Goal: Task Accomplishment & Management: Manage account settings

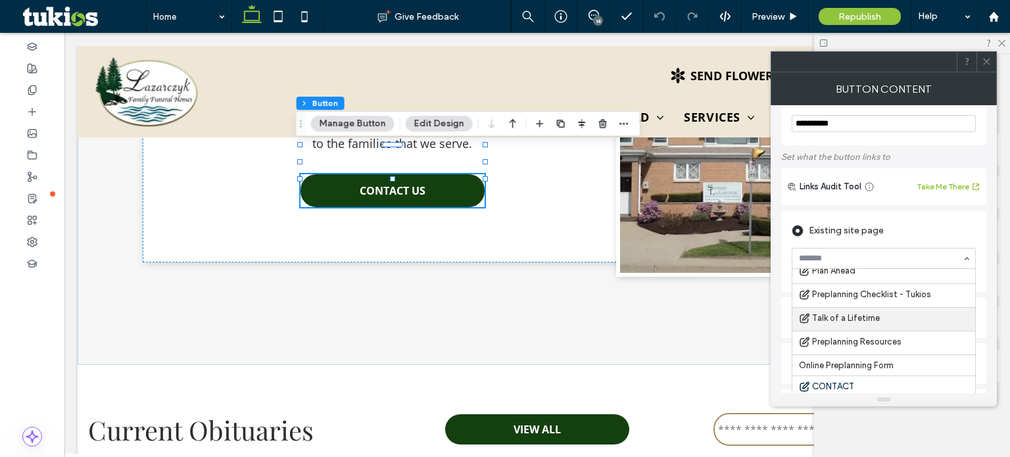
scroll to position [66, 0]
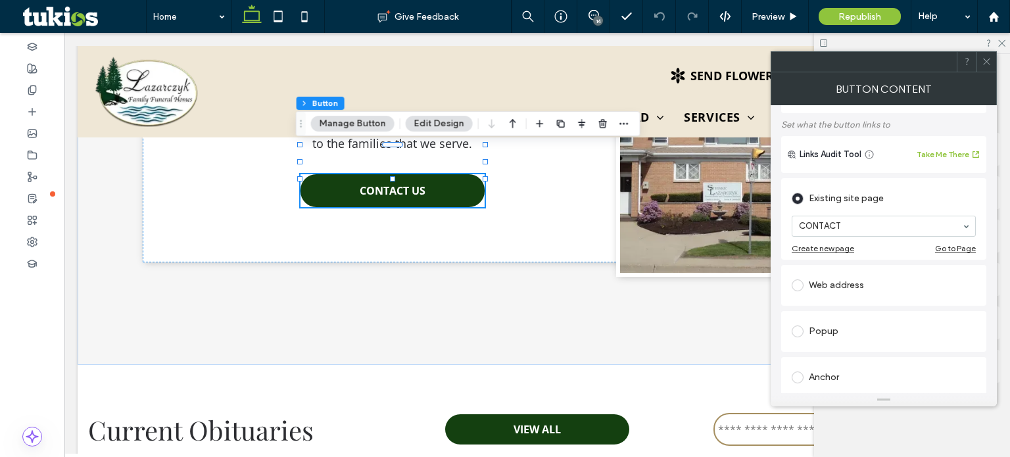
click at [983, 60] on icon at bounding box center [987, 62] width 10 height 10
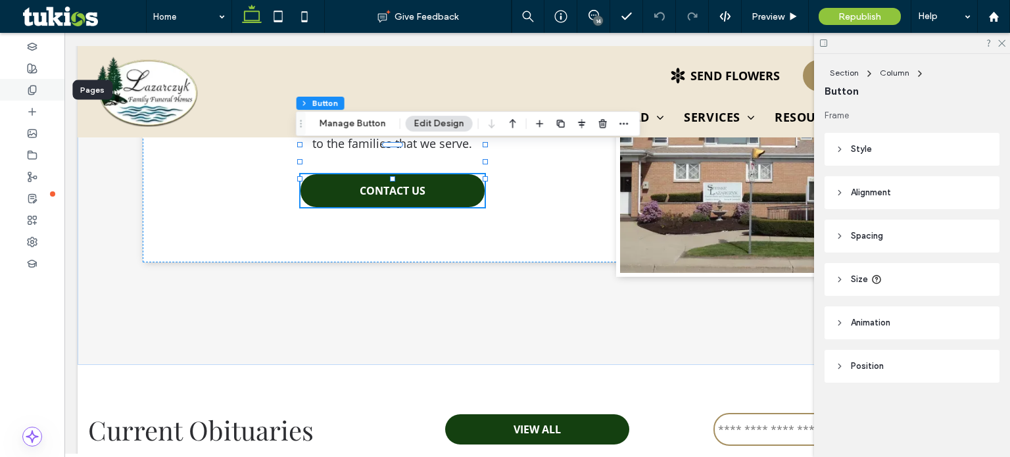
click at [45, 91] on div at bounding box center [32, 90] width 64 height 22
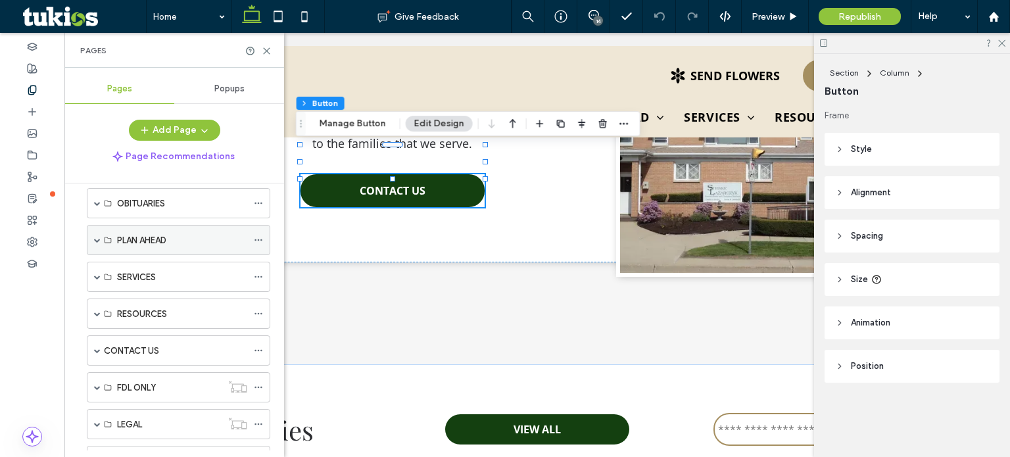
scroll to position [0, 0]
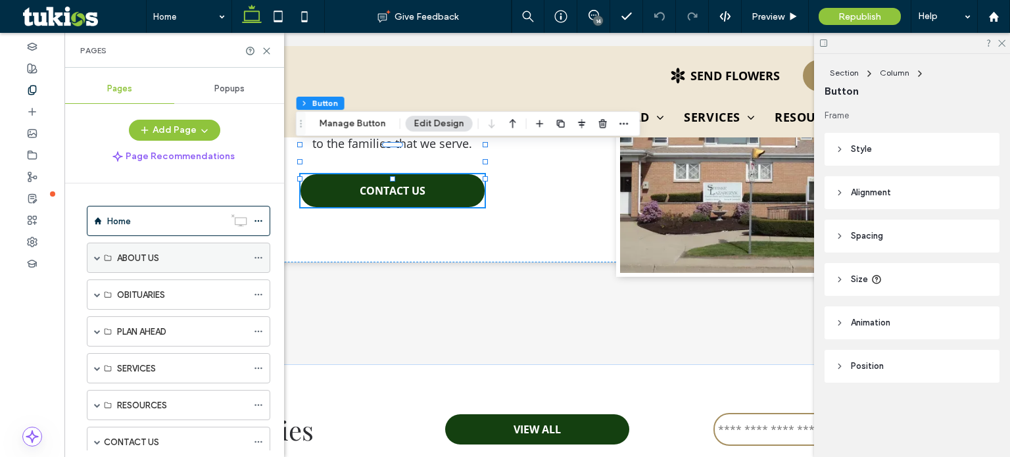
click at [96, 256] on span at bounding box center [97, 257] width 7 height 7
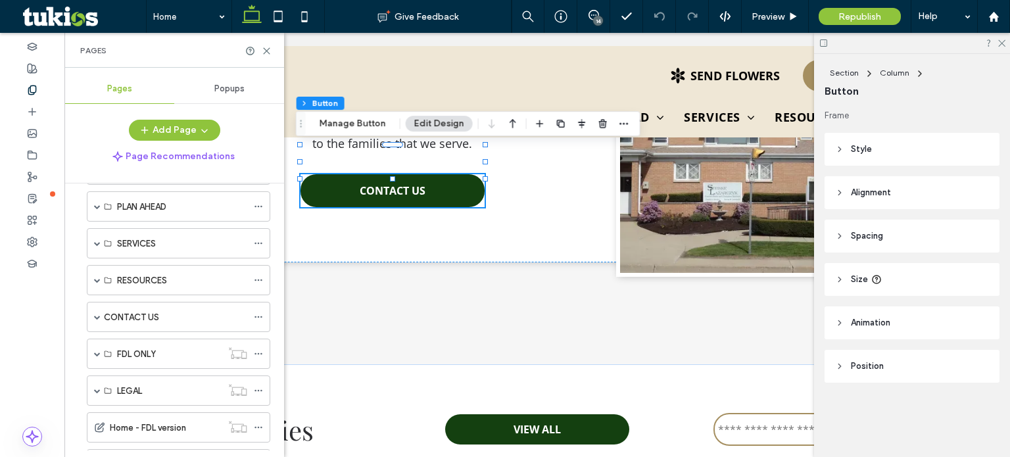
scroll to position [329, 0]
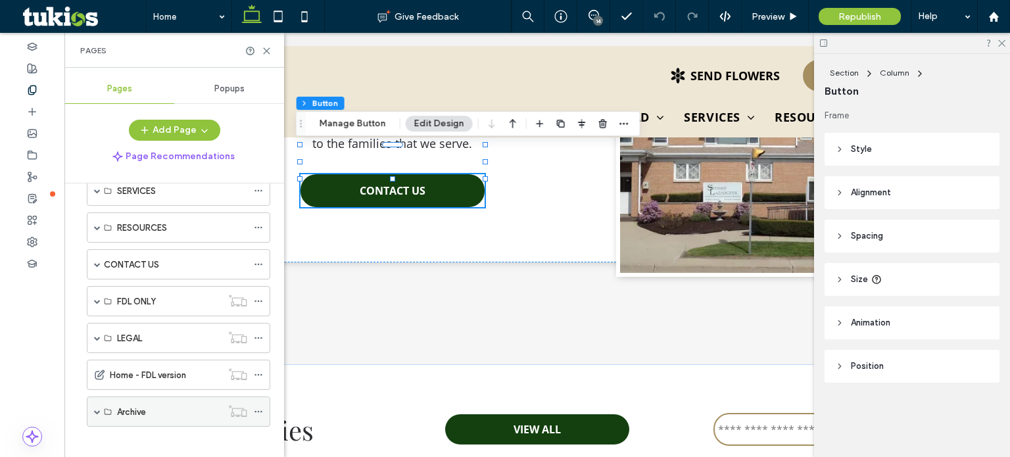
click at [97, 408] on span at bounding box center [97, 411] width 7 height 7
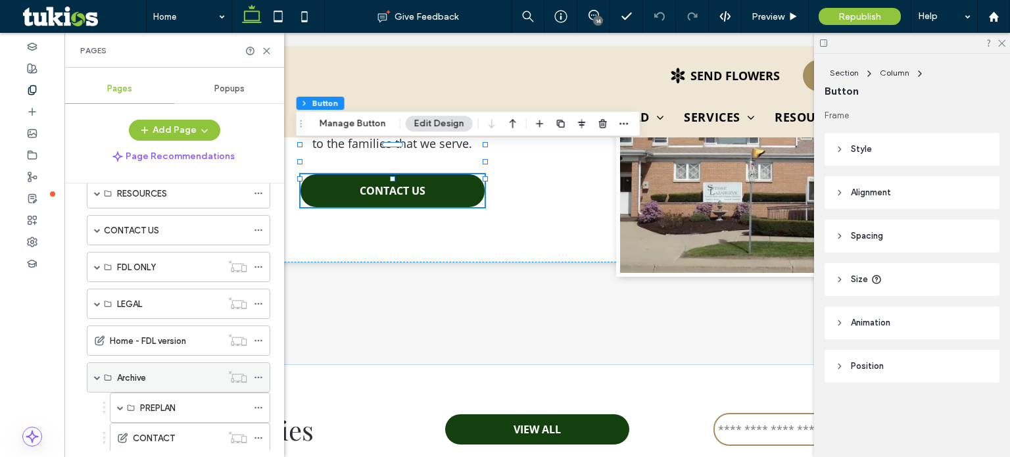
scroll to position [393, 0]
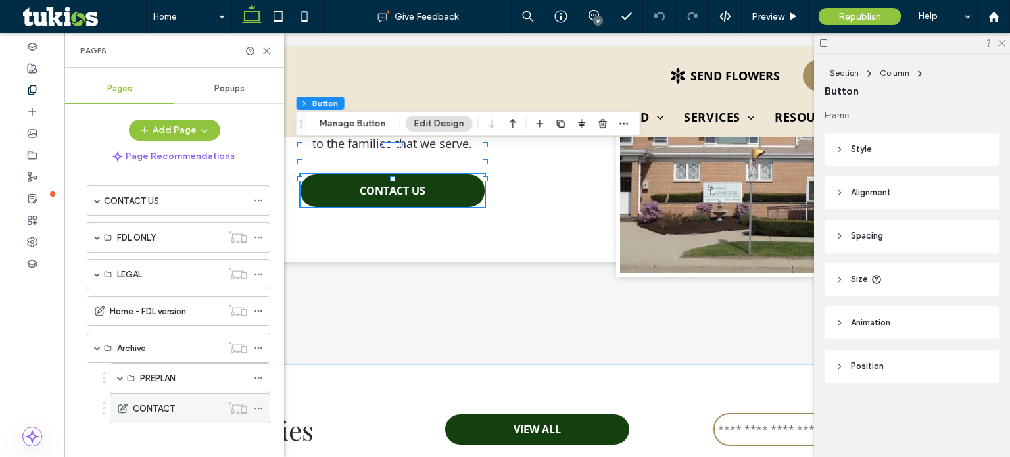
click at [142, 397] on label "CONTACT" at bounding box center [154, 408] width 42 height 23
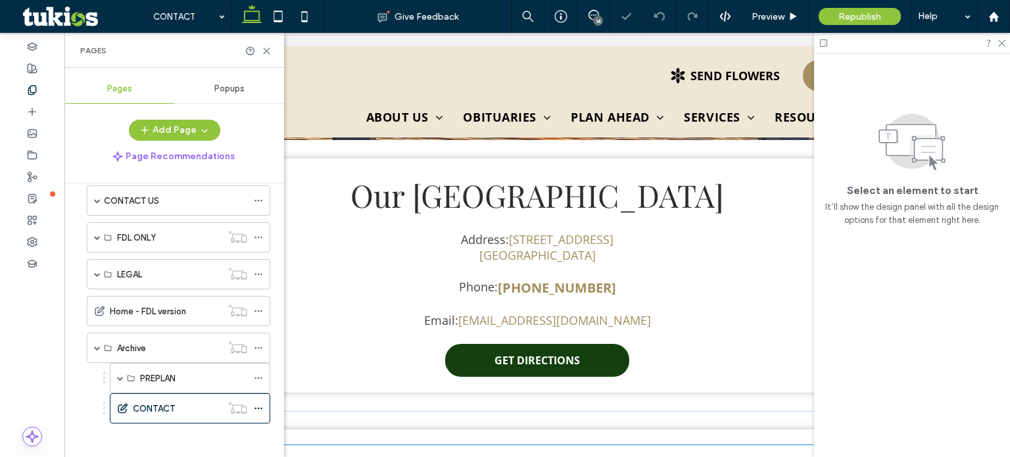
scroll to position [183, 0]
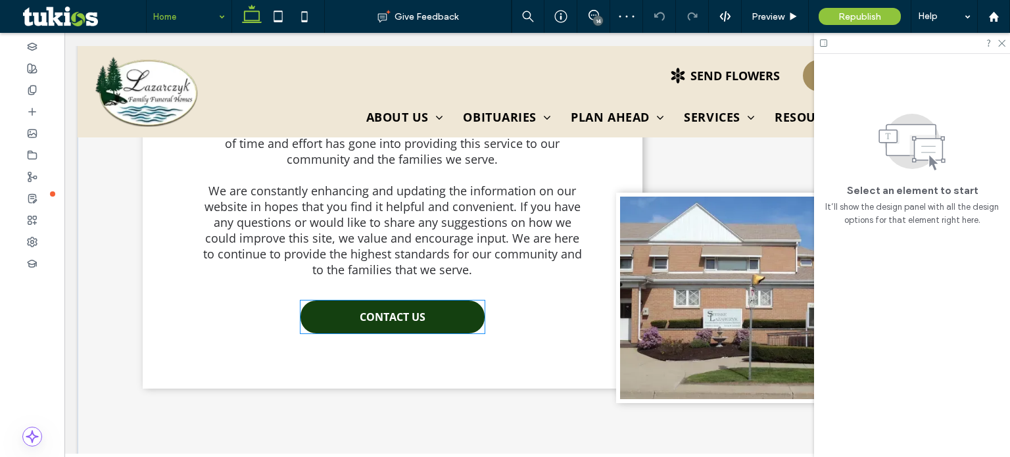
scroll to position [513, 0]
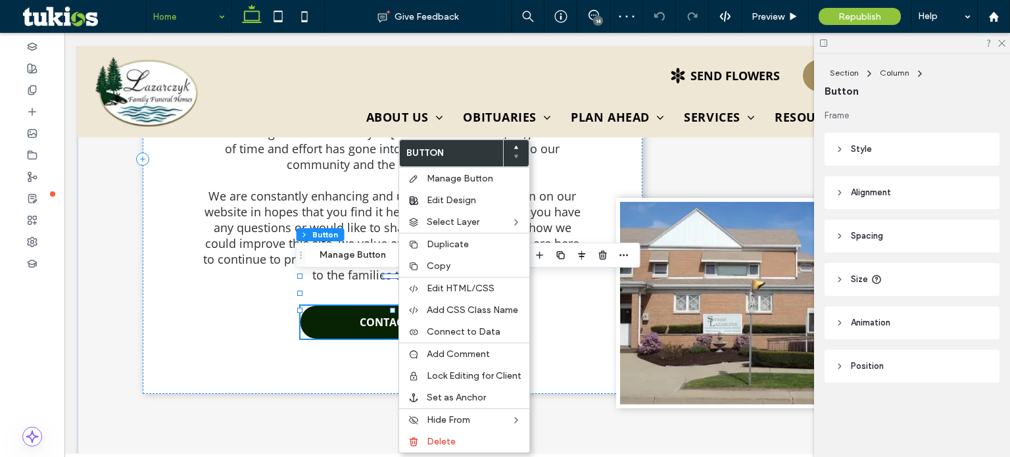
type input "**"
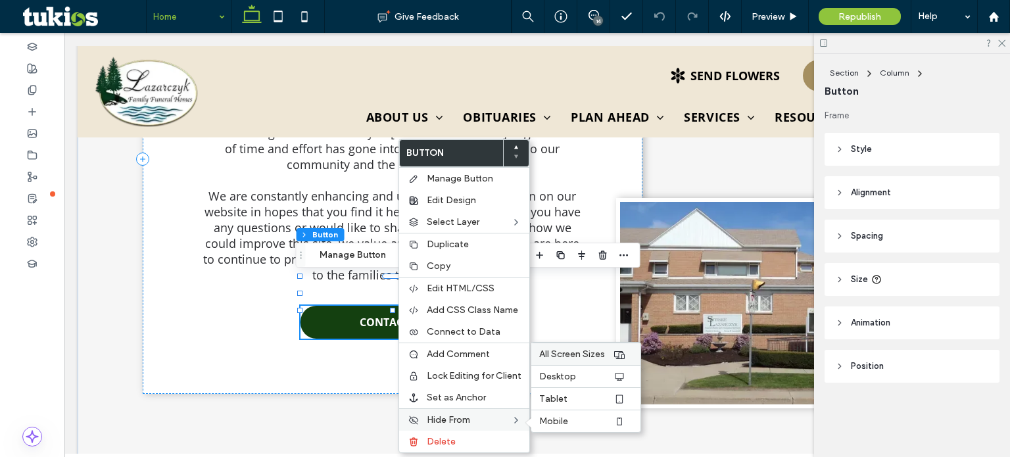
click at [583, 348] on span "All Screen Sizes" at bounding box center [572, 353] width 66 height 11
type input "*"
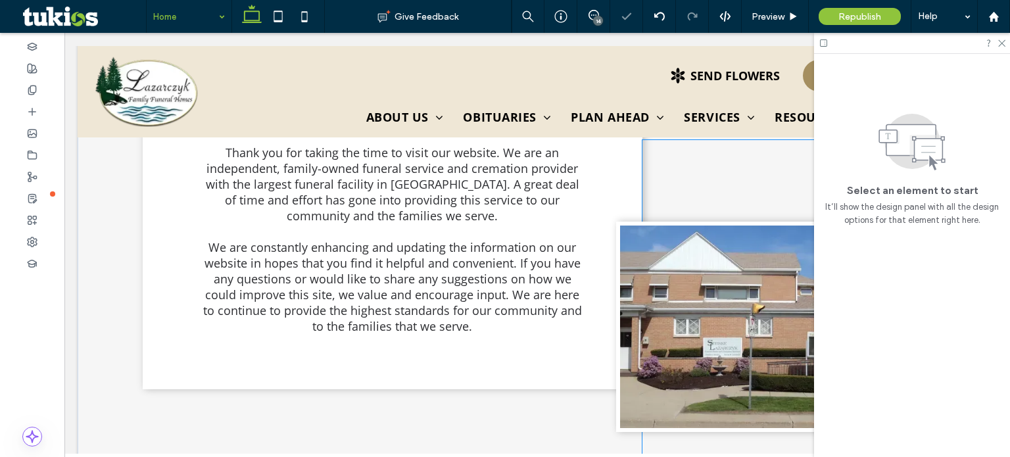
scroll to position [381, 0]
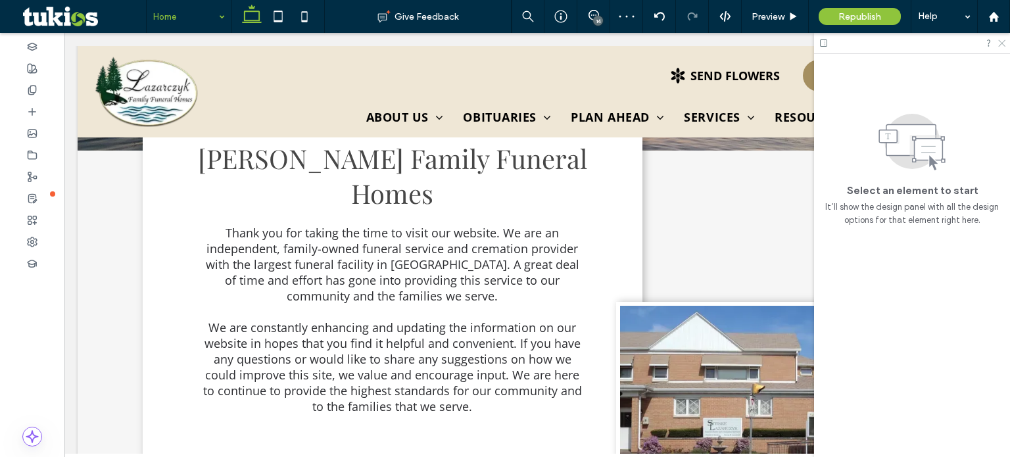
click at [1001, 42] on use at bounding box center [1001, 43] width 7 height 7
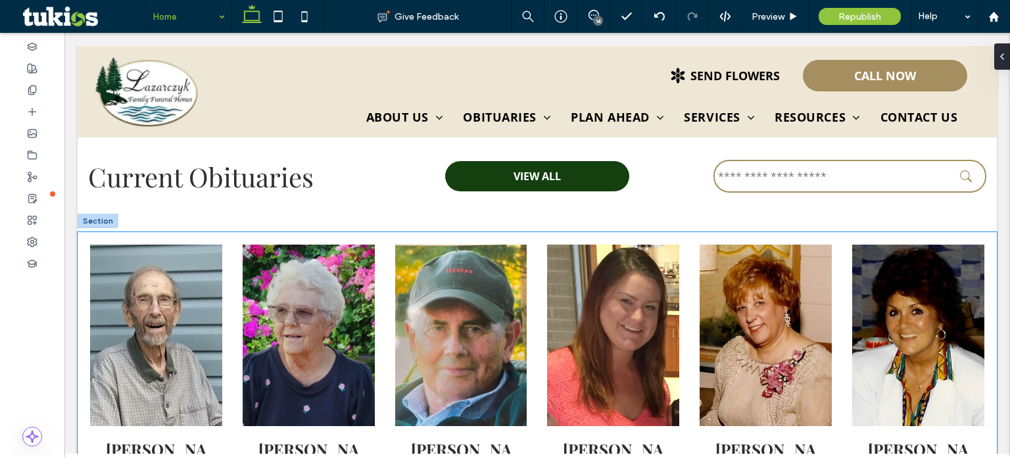
scroll to position [710, 0]
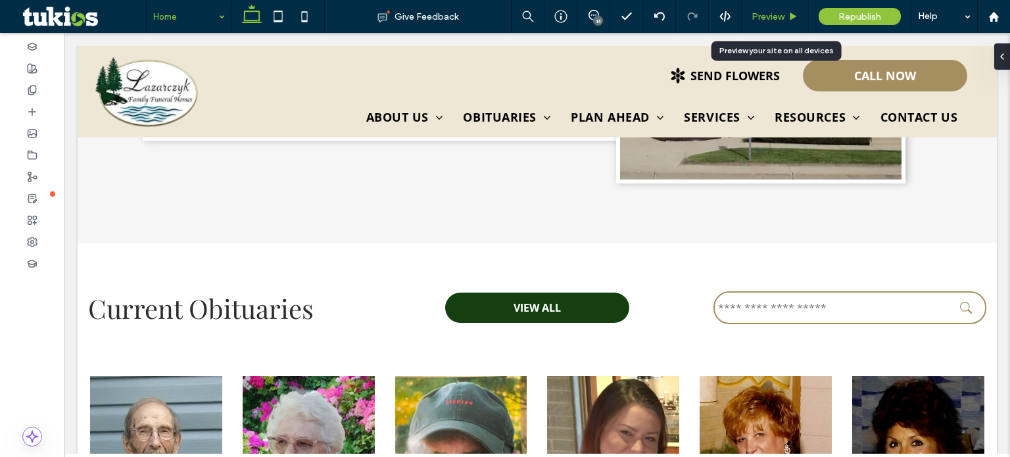
click at [786, 15] on div "Preview" at bounding box center [775, 16] width 66 height 11
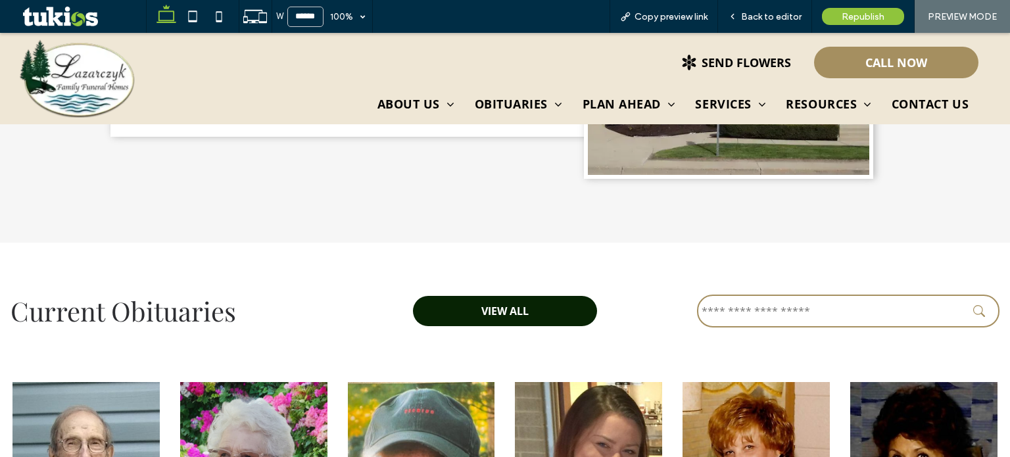
scroll to position [700, 0]
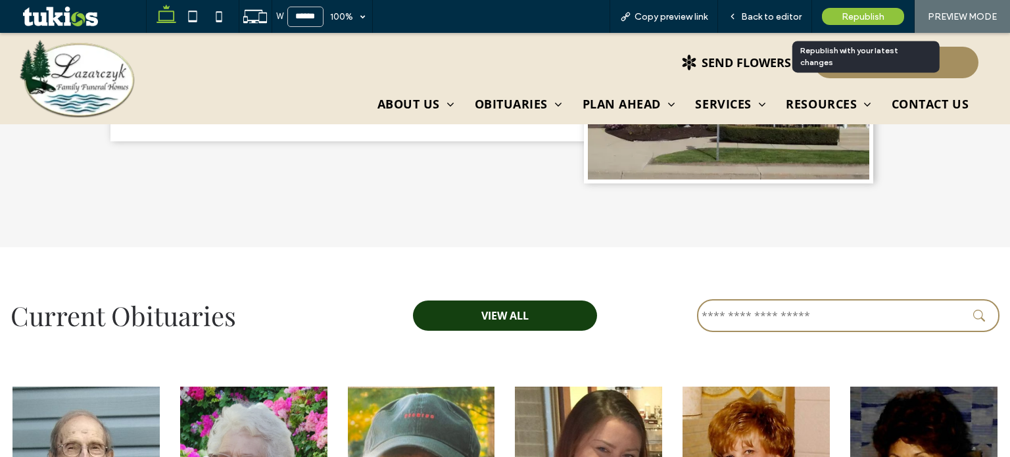
click at [855, 17] on span "Republish" at bounding box center [863, 16] width 43 height 11
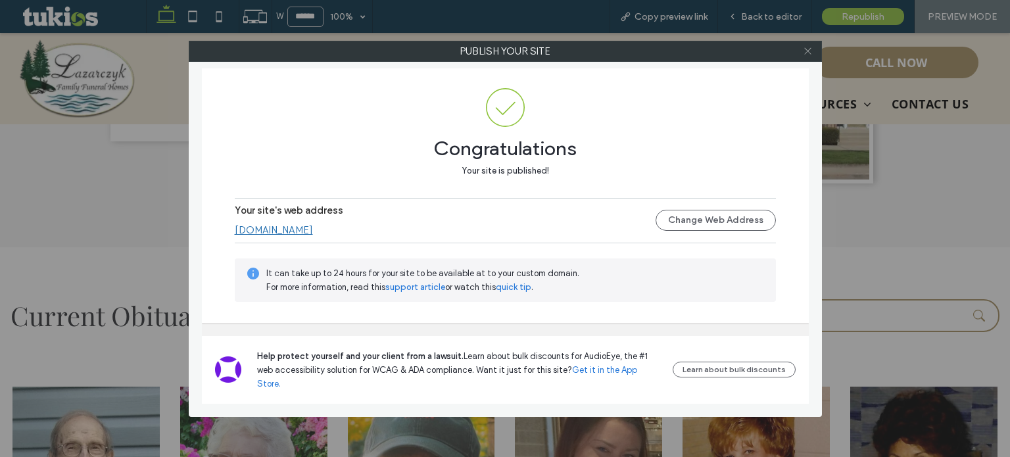
click at [804, 53] on icon at bounding box center [808, 51] width 10 height 10
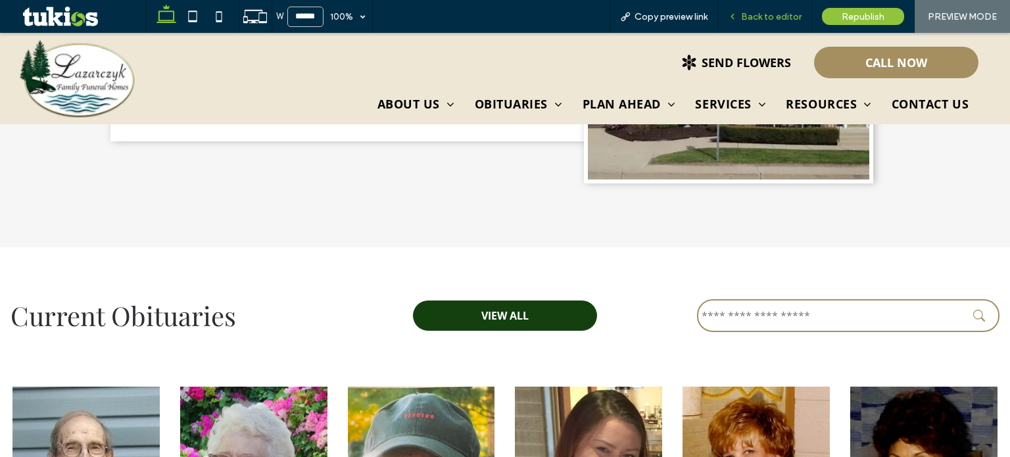
click at [740, 18] on div "Back to editor" at bounding box center [764, 16] width 93 height 11
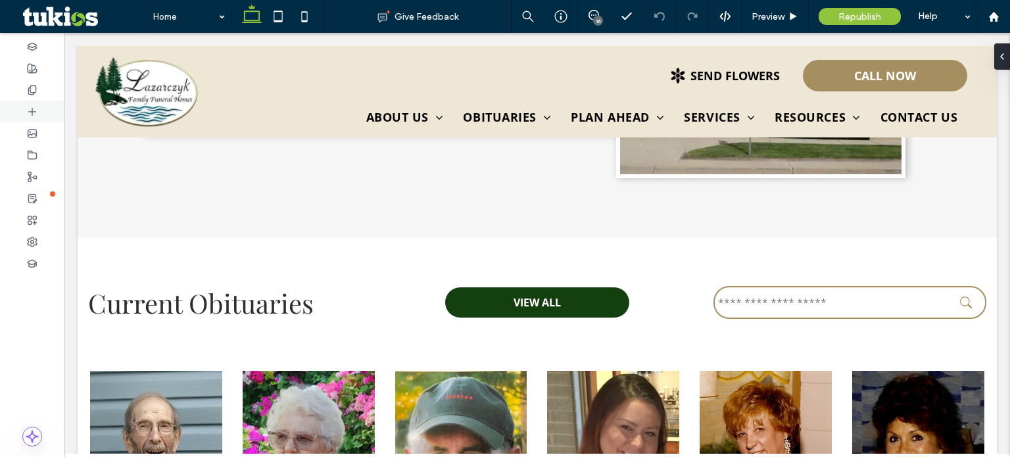
scroll to position [710, 0]
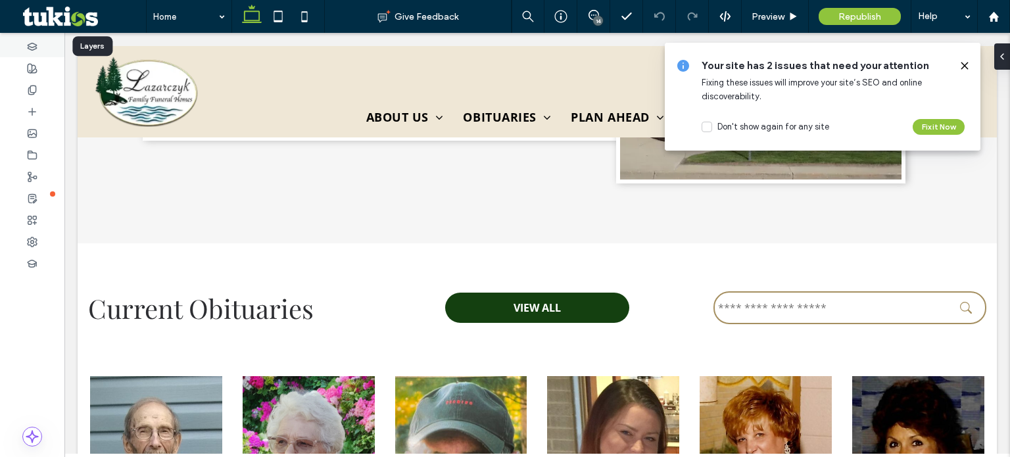
click at [50, 47] on div at bounding box center [32, 47] width 64 height 22
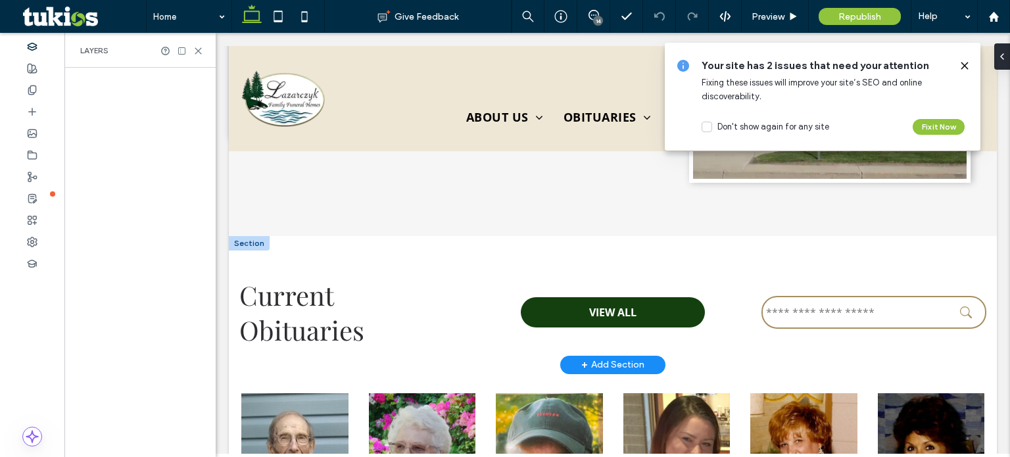
scroll to position [716, 0]
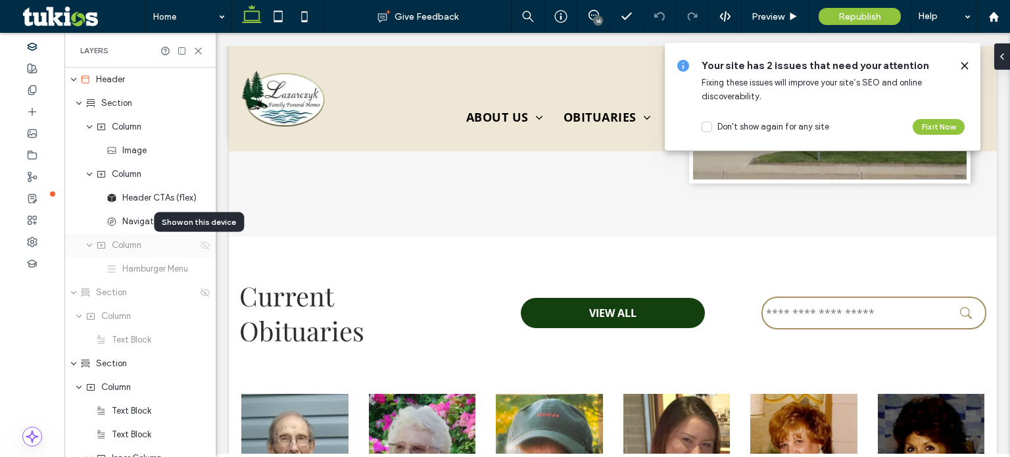
click at [200, 248] on icon at bounding box center [205, 245] width 11 height 11
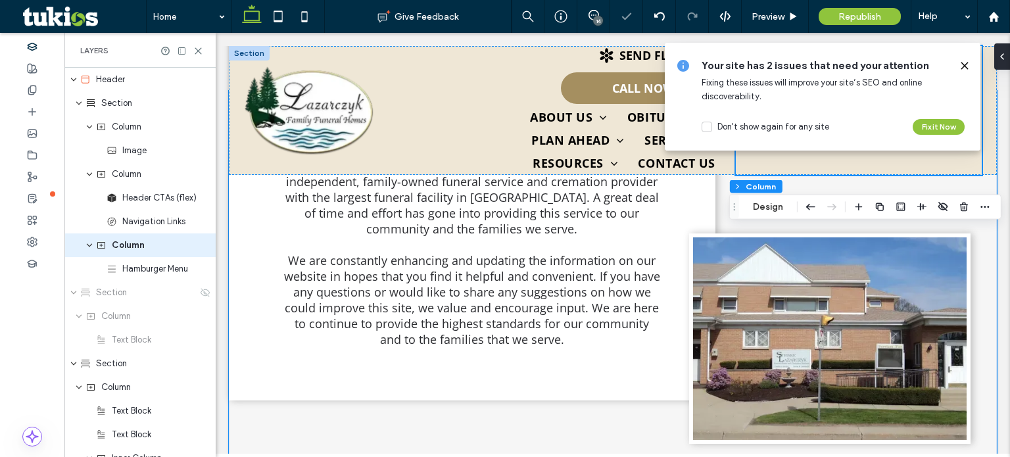
scroll to position [476, 0]
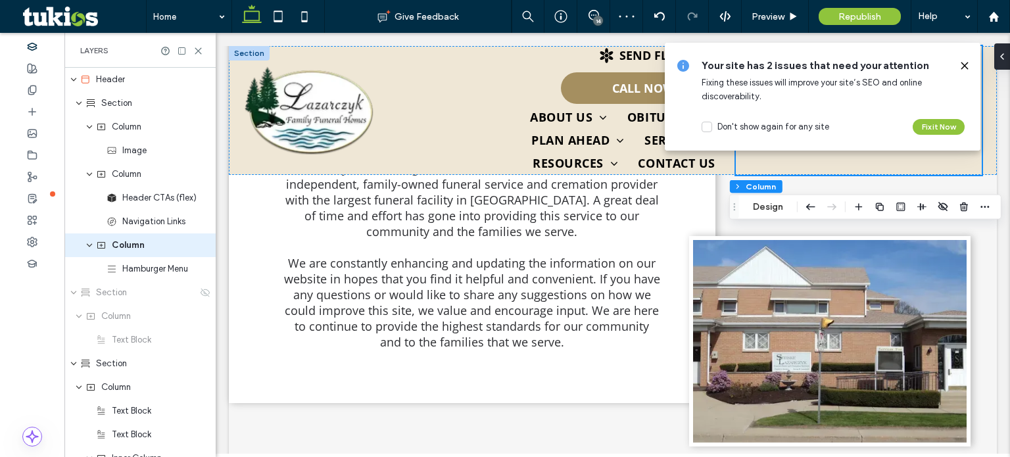
click at [963, 65] on icon at bounding box center [964, 65] width 11 height 11
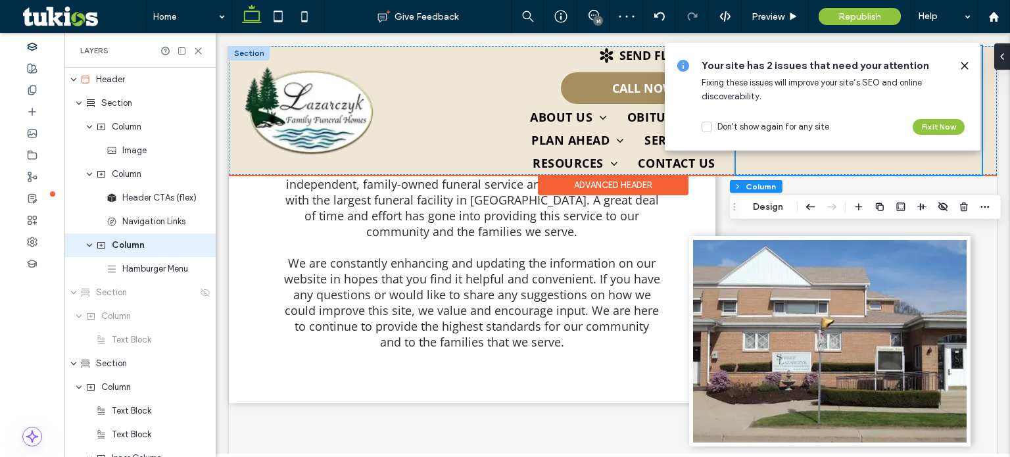
click at [965, 65] on div at bounding box center [859, 110] width 246 height 129
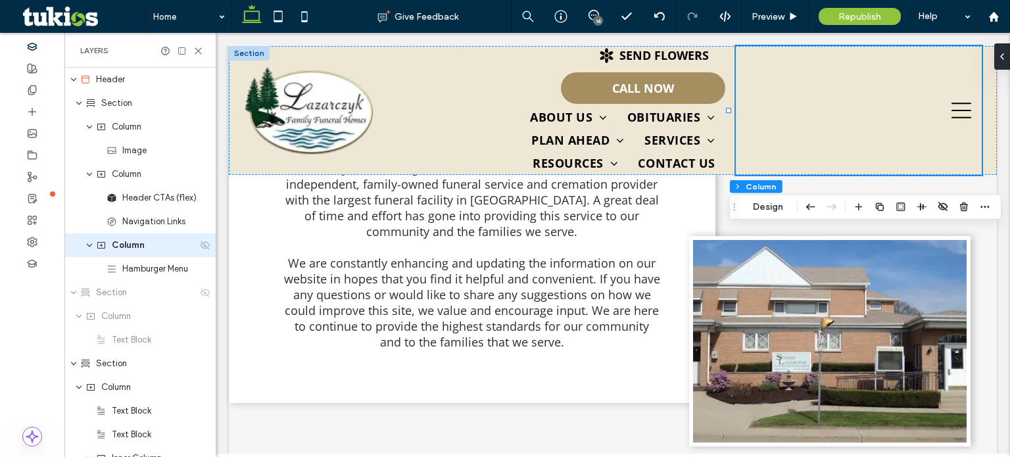
click at [200, 249] on icon at bounding box center [205, 245] width 11 height 11
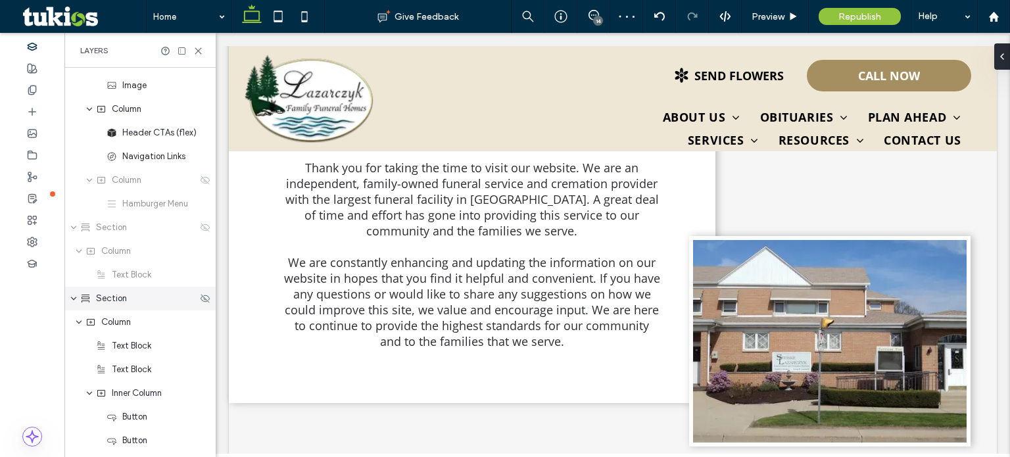
scroll to position [132, 0]
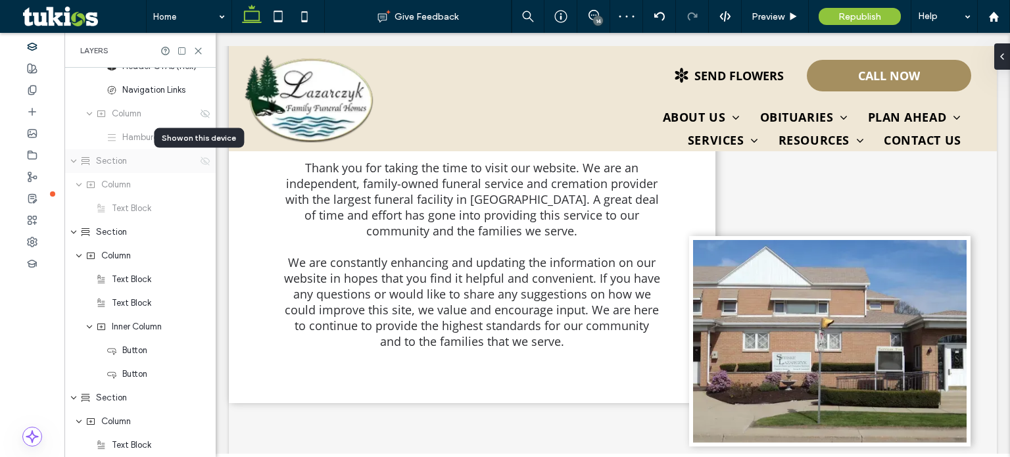
click at [201, 159] on use at bounding box center [205, 160] width 9 height 9
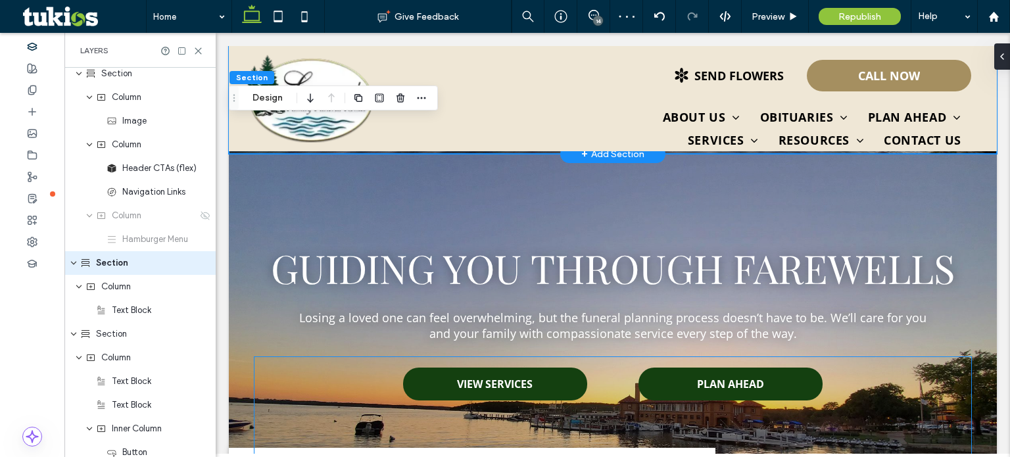
scroll to position [513, 0]
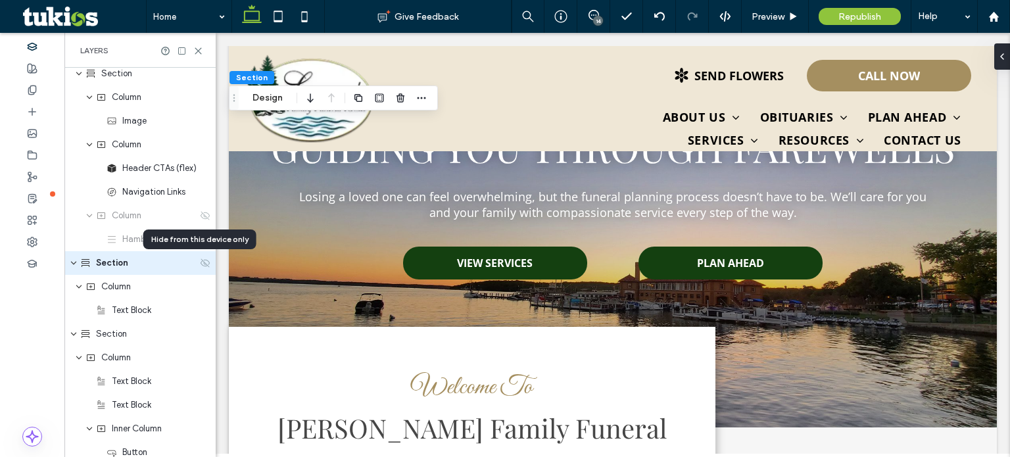
click at [200, 263] on icon at bounding box center [205, 263] width 11 height 11
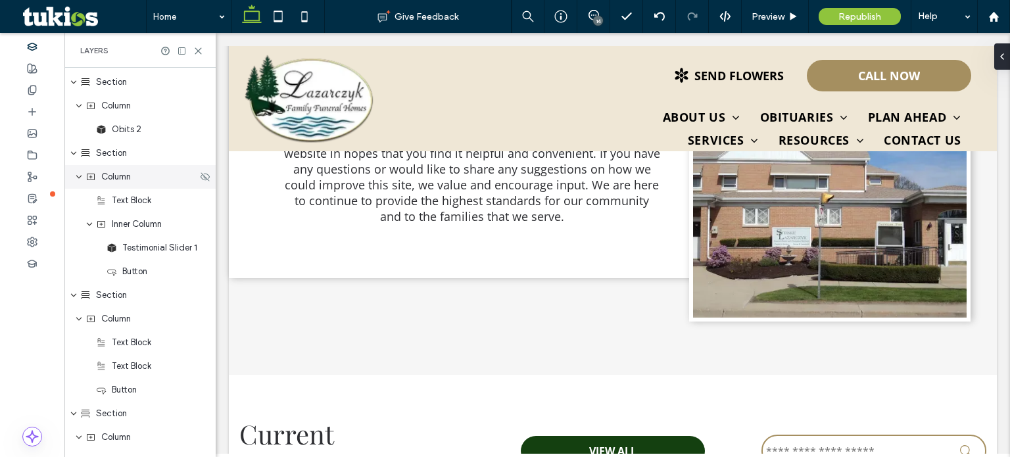
scroll to position [819, 0]
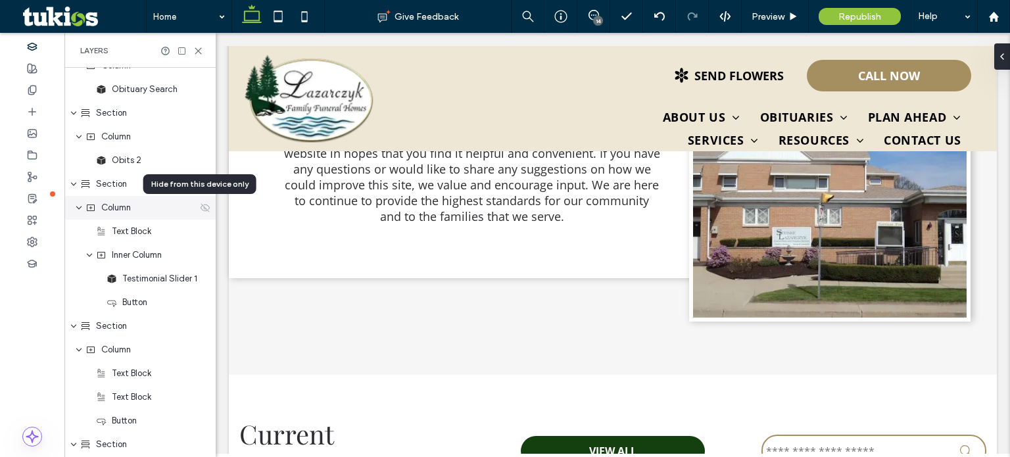
click at [200, 208] on icon at bounding box center [205, 208] width 11 height 11
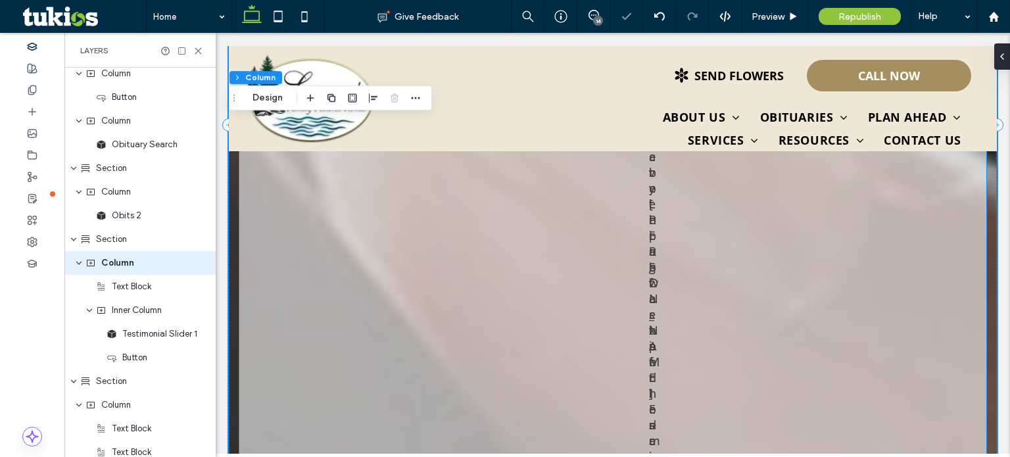
scroll to position [6057, 0]
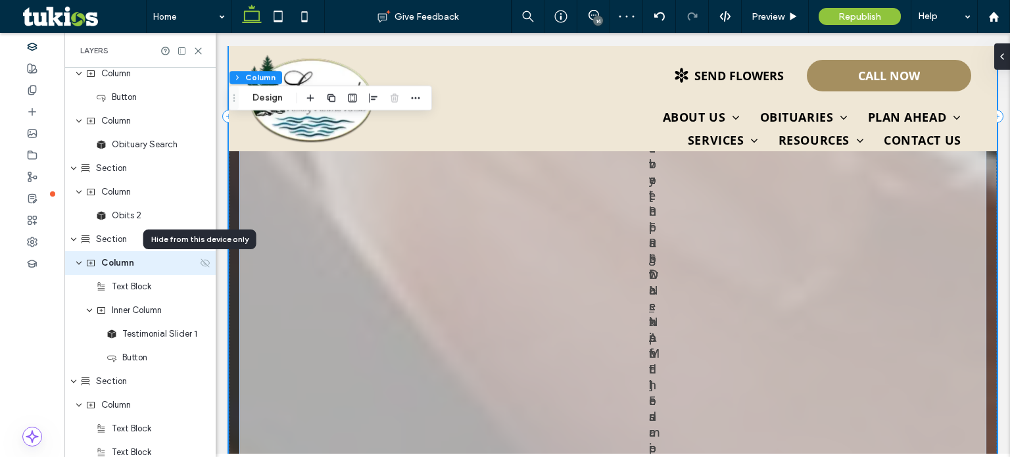
click at [201, 260] on use at bounding box center [205, 262] width 9 height 9
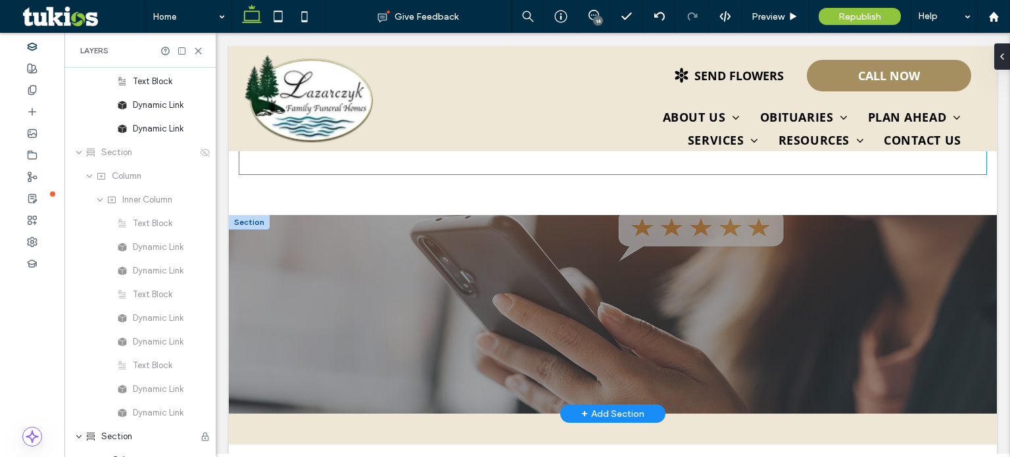
scroll to position [1644, 0]
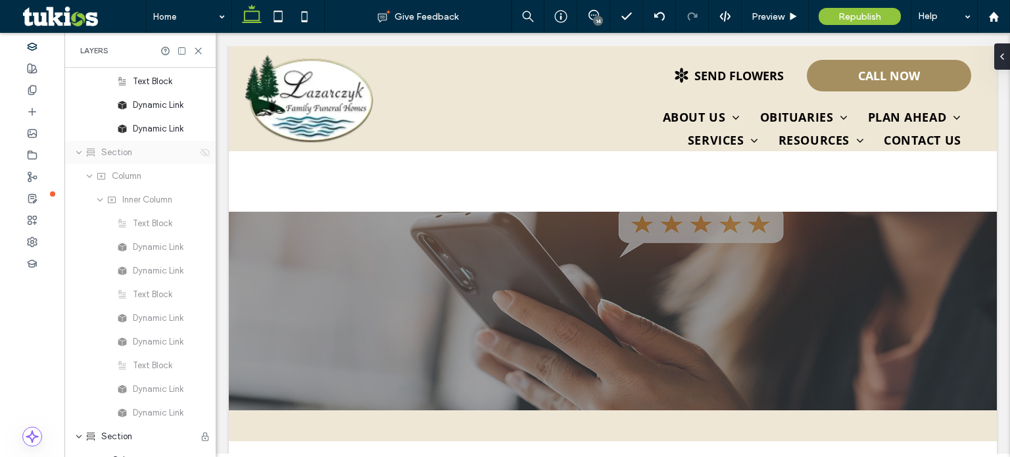
click at [200, 155] on icon at bounding box center [205, 152] width 11 height 11
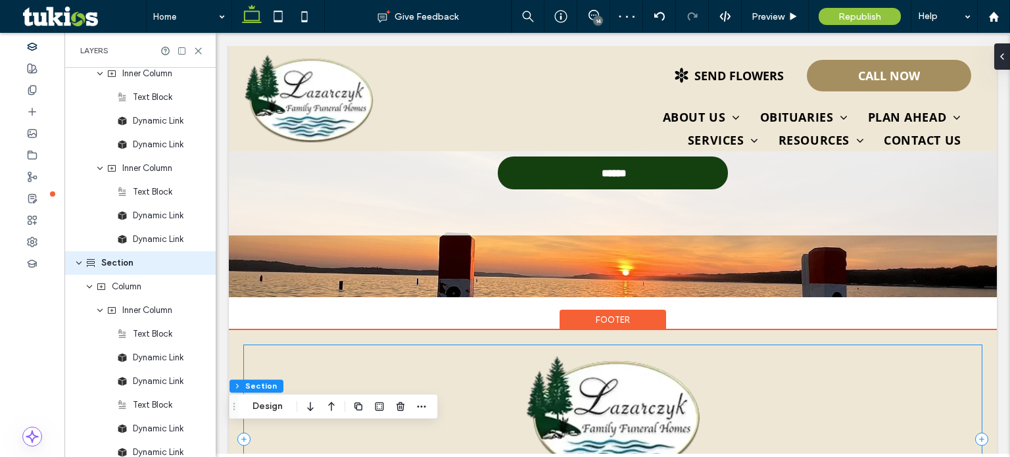
scroll to position [3253, 0]
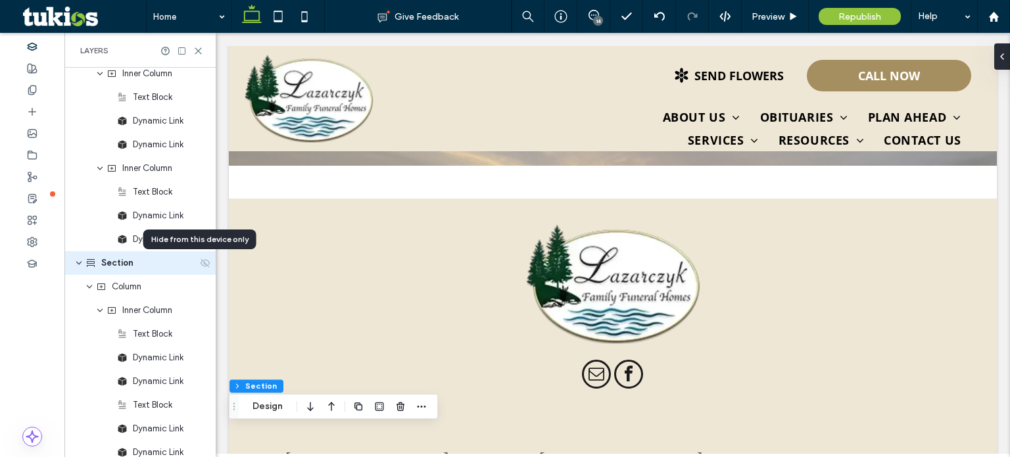
click at [201, 262] on use at bounding box center [205, 262] width 9 height 9
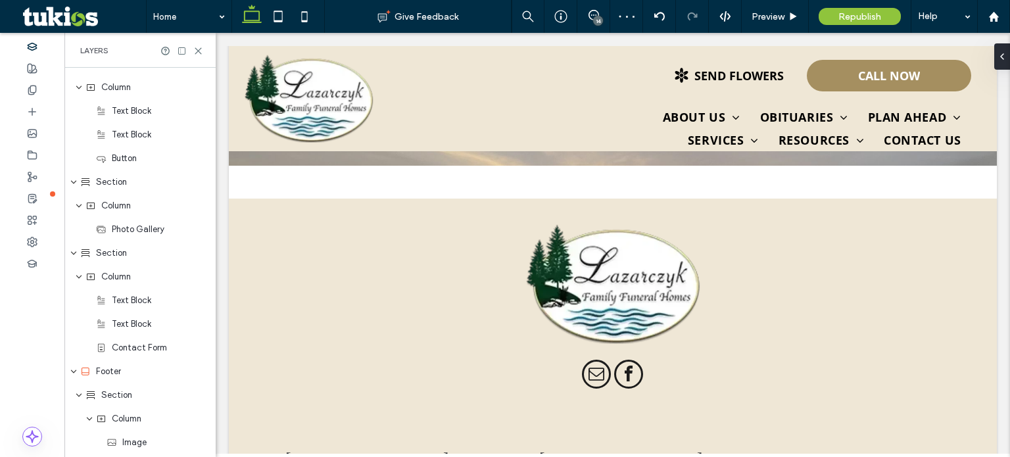
scroll to position [854, 0]
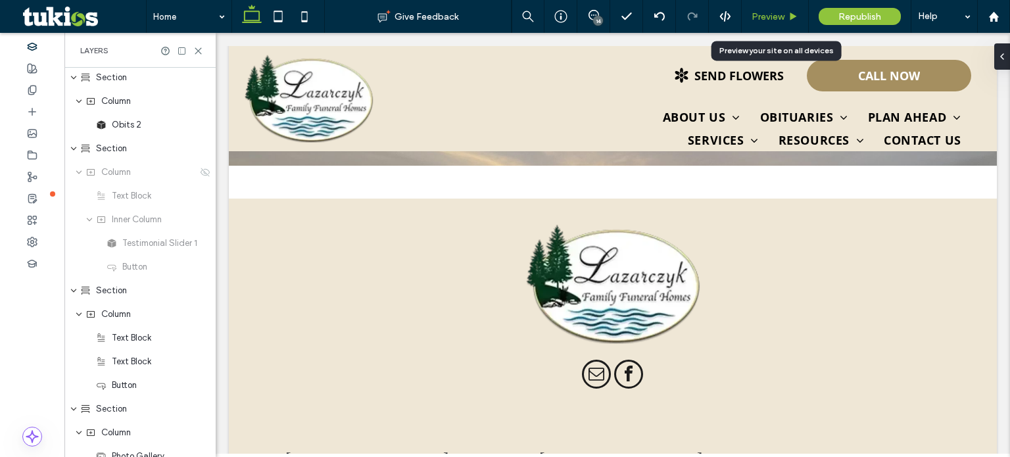
drag, startPoint x: 777, startPoint y: 14, endPoint x: 693, endPoint y: 193, distance: 196.8
click at [777, 14] on span "Preview" at bounding box center [768, 16] width 33 height 11
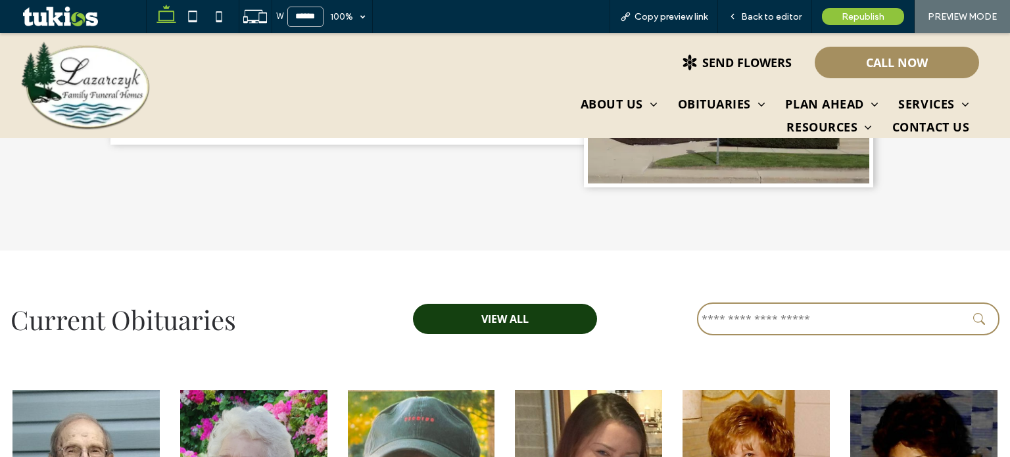
scroll to position [709, 0]
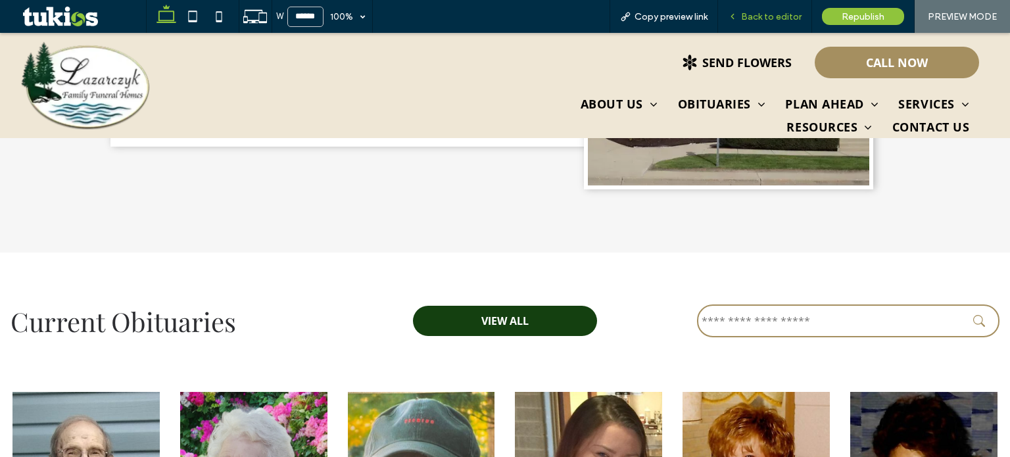
click at [763, 16] on span "Back to editor" at bounding box center [771, 16] width 60 height 11
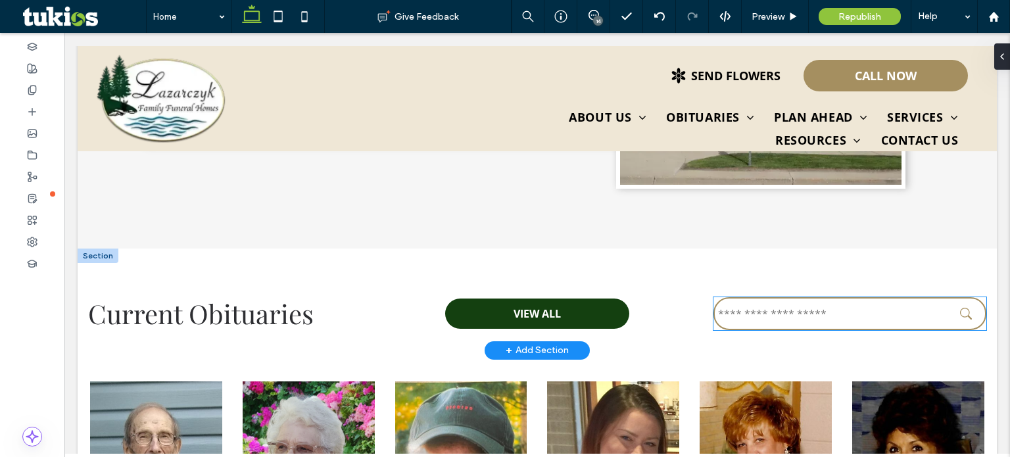
scroll to position [718, 0]
click at [742, 298] on input "text" at bounding box center [849, 314] width 273 height 33
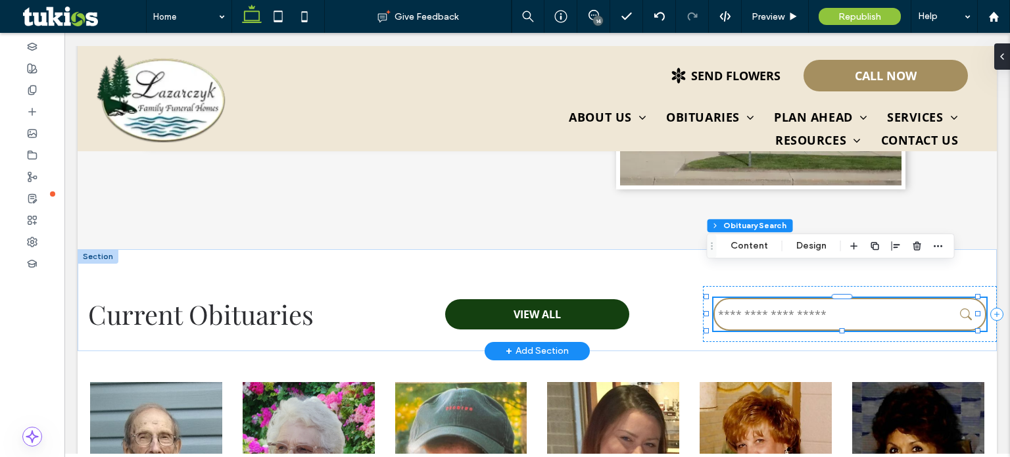
click at [742, 298] on input "text" at bounding box center [849, 314] width 273 height 33
click at [744, 248] on button "Content" at bounding box center [749, 246] width 55 height 16
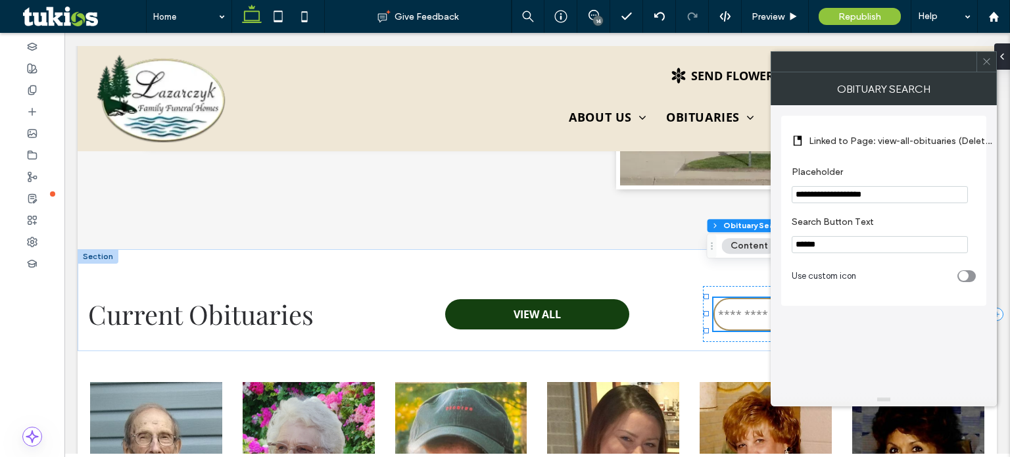
click at [872, 130] on label "Linked to Page: view-all-obituaries (Deleted)" at bounding box center [901, 141] width 184 height 24
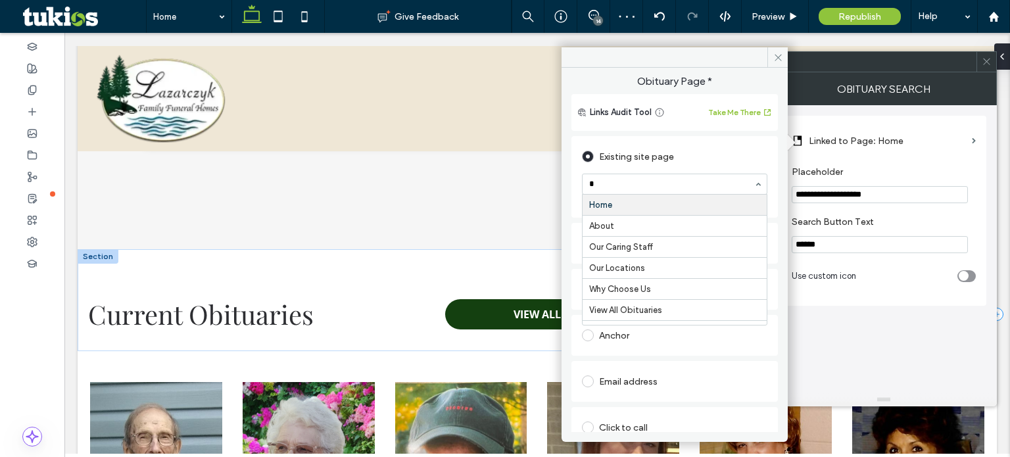
type input "**"
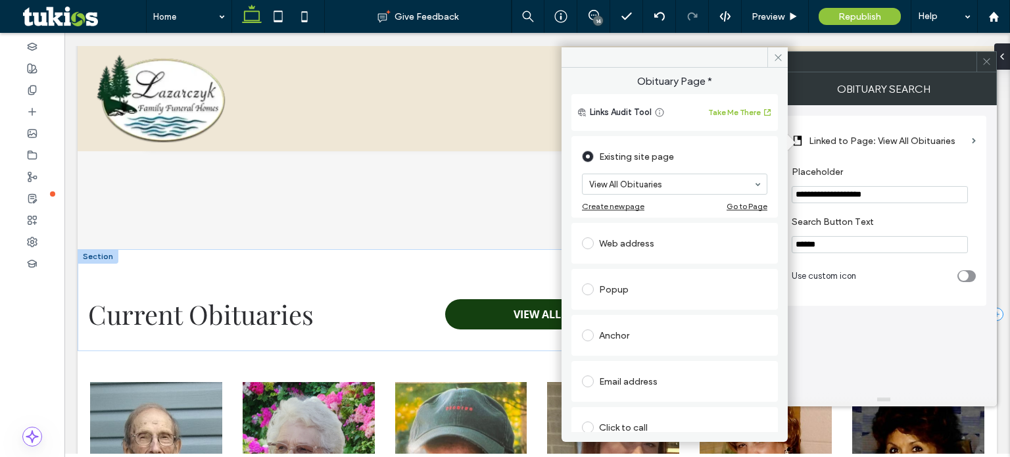
click at [898, 75] on div "Obituary Search" at bounding box center [884, 88] width 226 height 33
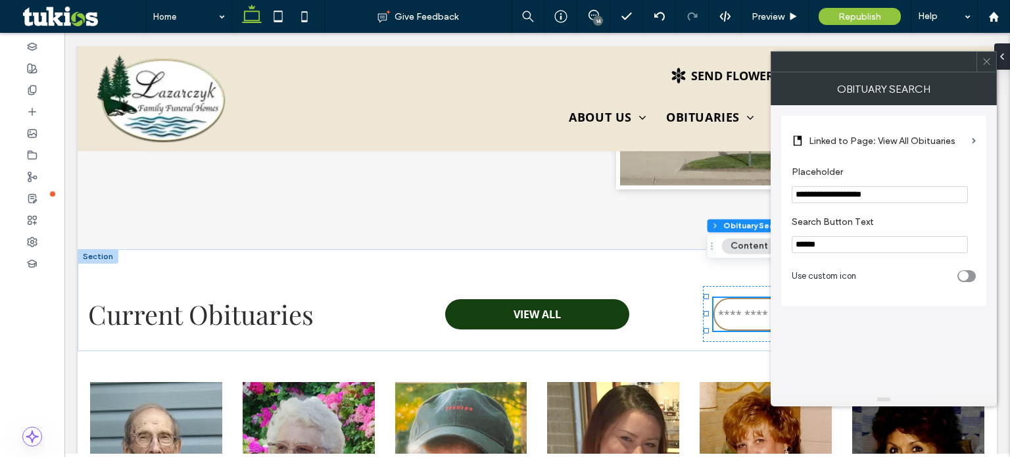
click at [986, 59] on icon at bounding box center [987, 62] width 10 height 10
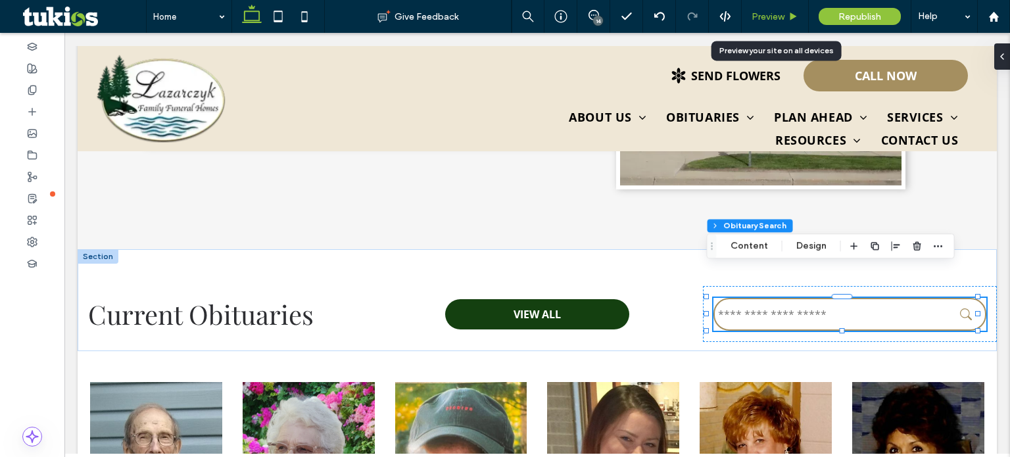
click at [782, 15] on span "Preview" at bounding box center [768, 16] width 33 height 11
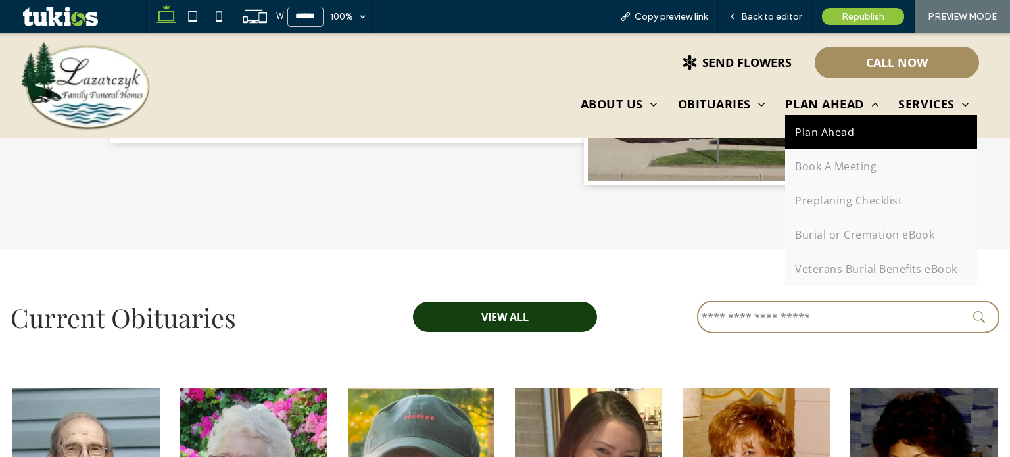
scroll to position [709, 0]
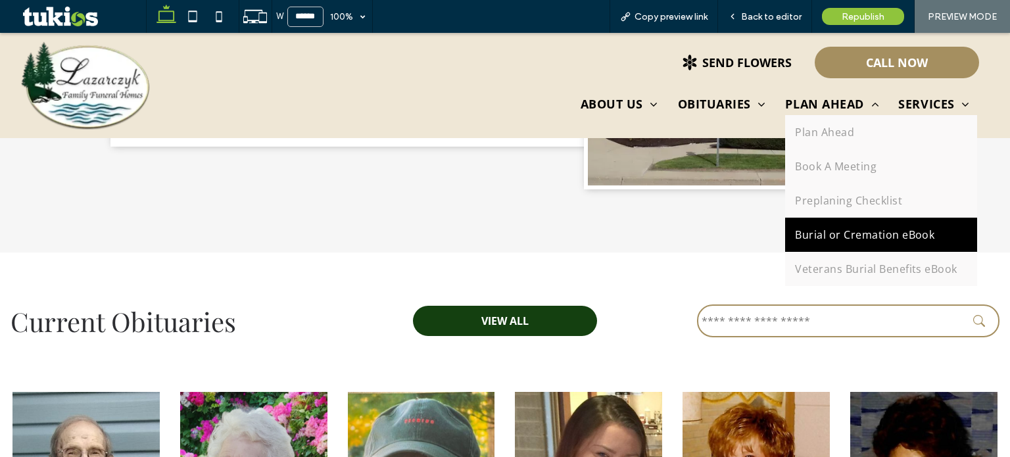
click at [866, 247] on link "Burial or Cremation eBook" at bounding box center [880, 235] width 191 height 34
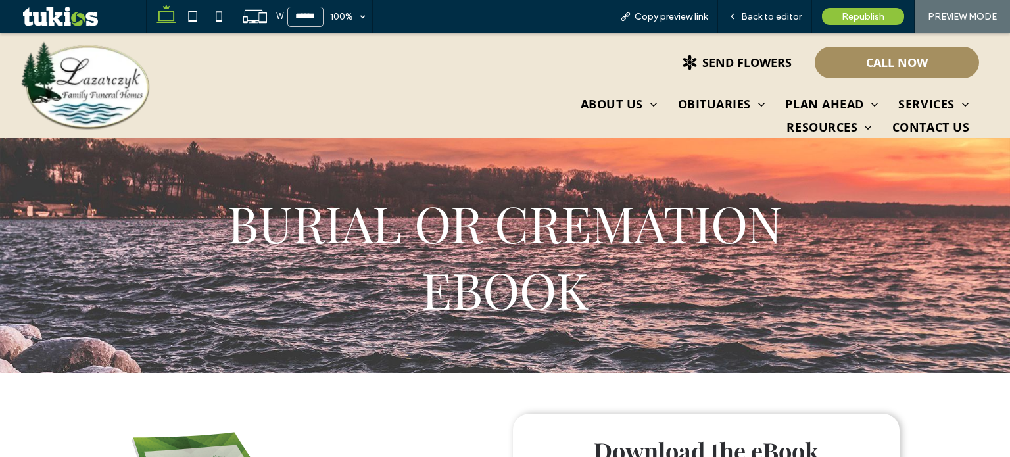
scroll to position [512, 0]
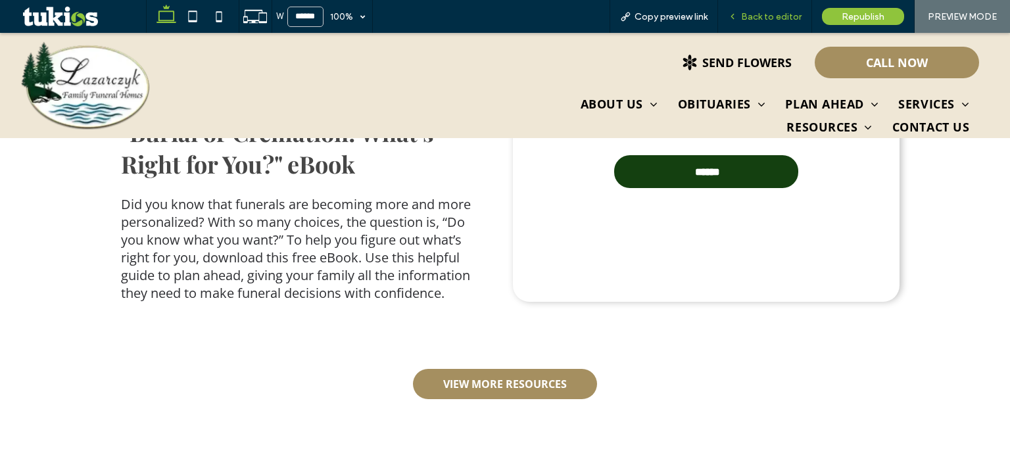
click at [776, 18] on span "Back to editor" at bounding box center [771, 16] width 60 height 11
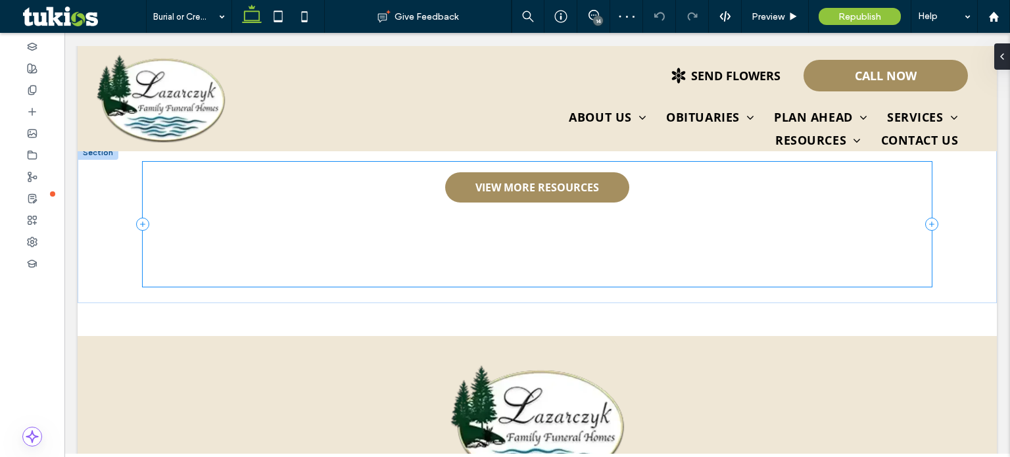
scroll to position [713, 0]
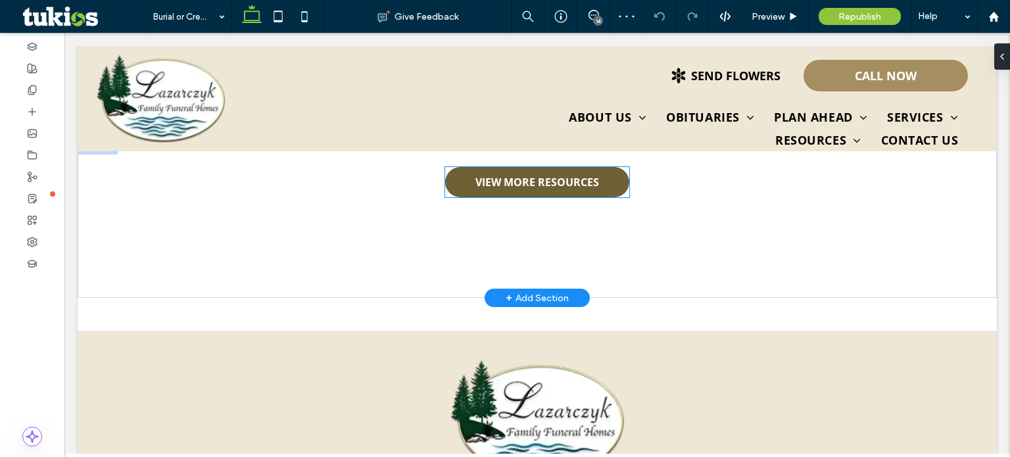
click at [570, 182] on span "VIEW MORE RESOURCES" at bounding box center [537, 182] width 124 height 14
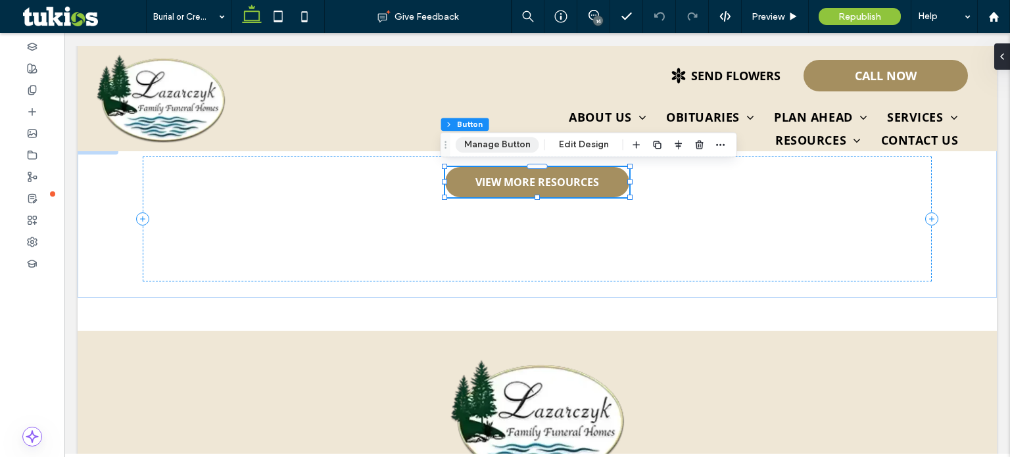
click at [500, 143] on button "Manage Button" at bounding box center [498, 145] width 84 height 16
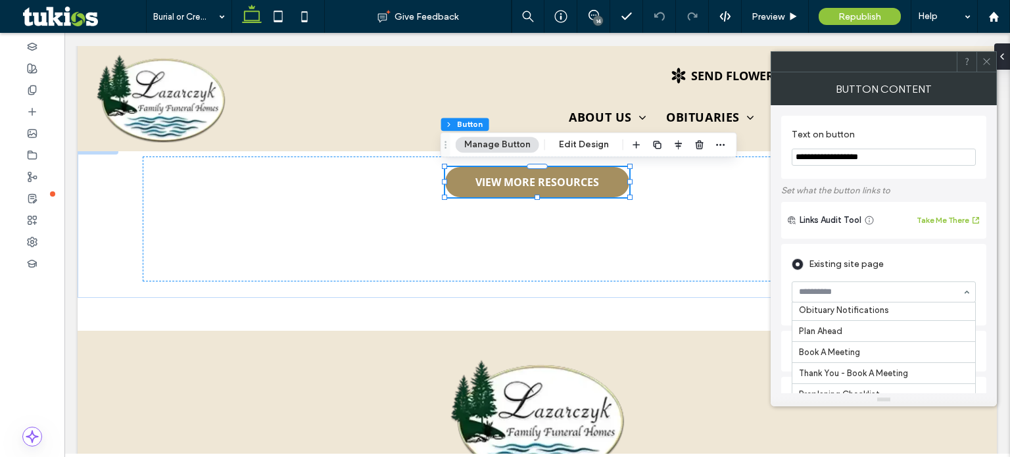
scroll to position [147, 0]
click at [982, 60] on icon at bounding box center [987, 62] width 10 height 10
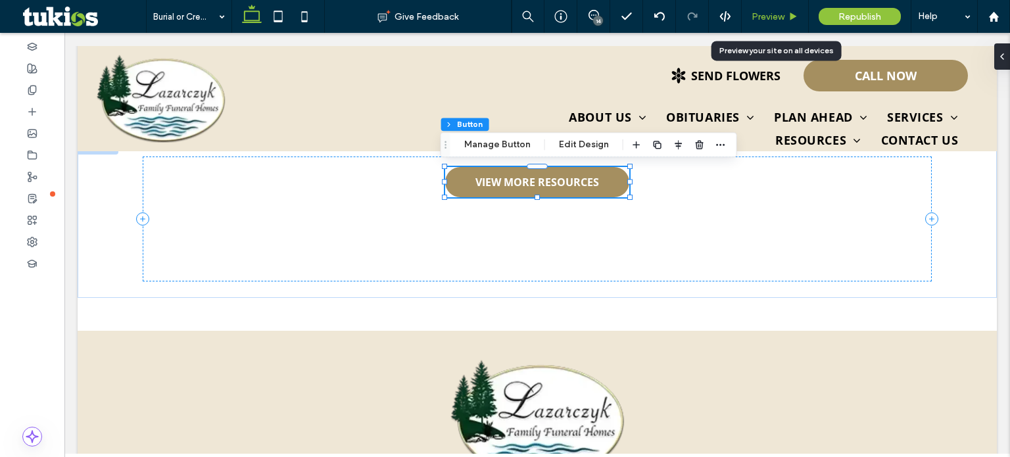
click at [778, 9] on div "Preview" at bounding box center [775, 16] width 67 height 33
drag, startPoint x: 768, startPoint y: 20, endPoint x: 704, endPoint y: 6, distance: 65.4
click at [768, 20] on span "Preview" at bounding box center [768, 16] width 33 height 11
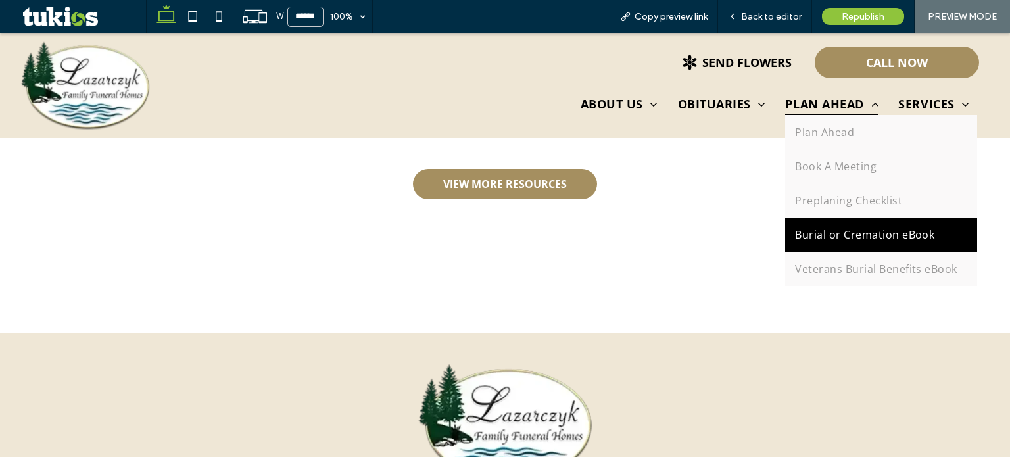
scroll to position [710, 0]
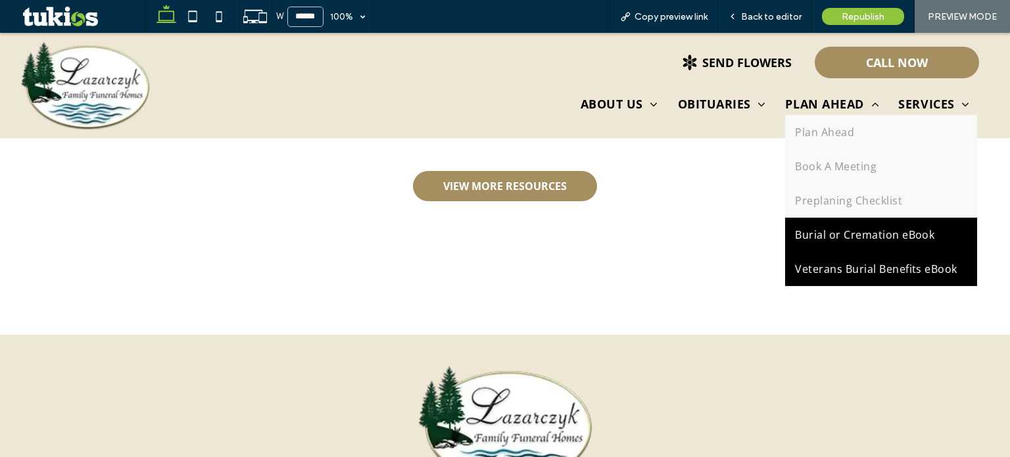
click at [832, 266] on span "Veterans Burial Benefits eBook" at bounding box center [876, 269] width 162 height 14
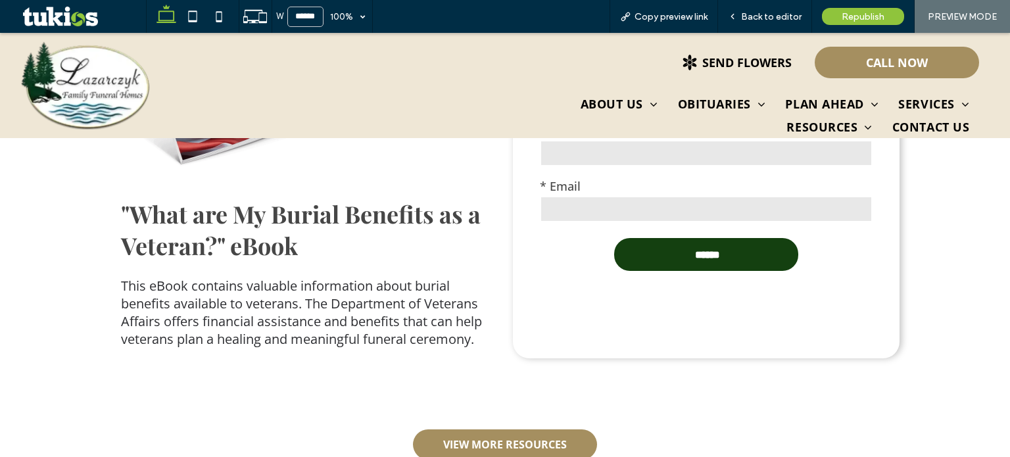
scroll to position [578, 0]
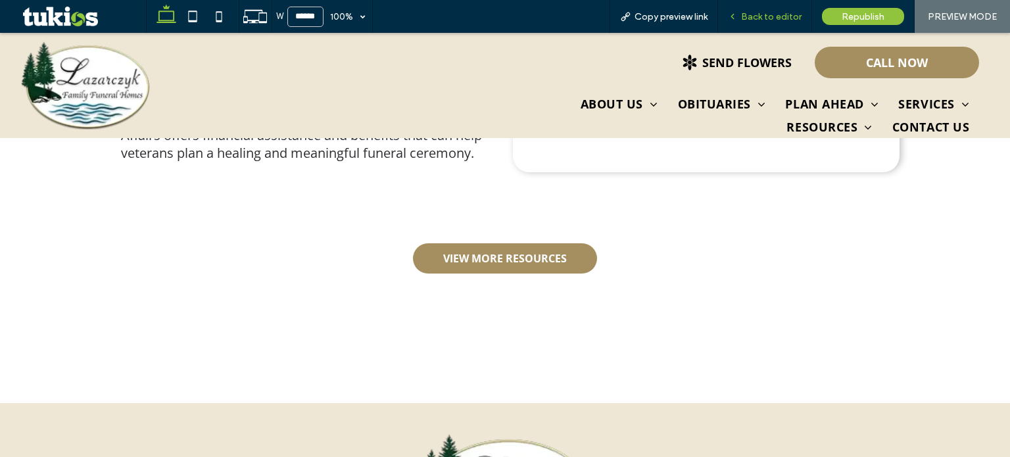
click at [792, 18] on span "Back to editor" at bounding box center [771, 16] width 60 height 11
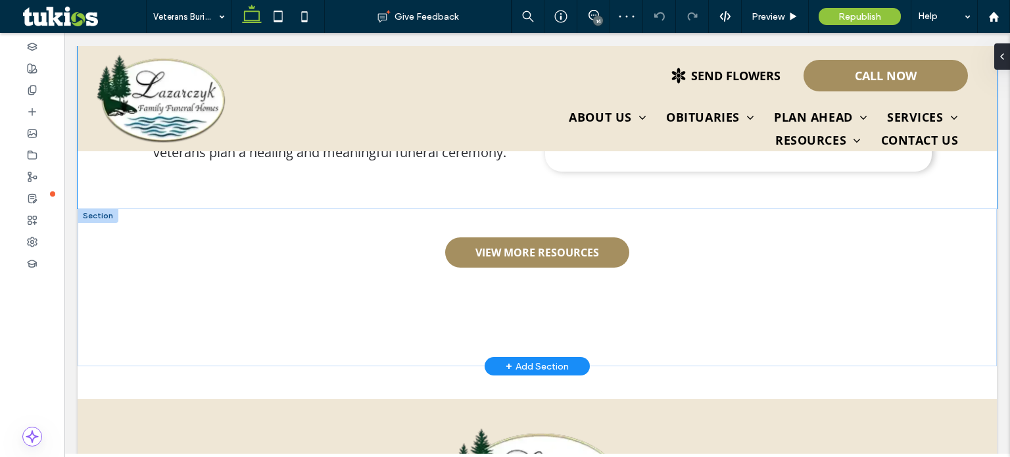
scroll to position [587, 0]
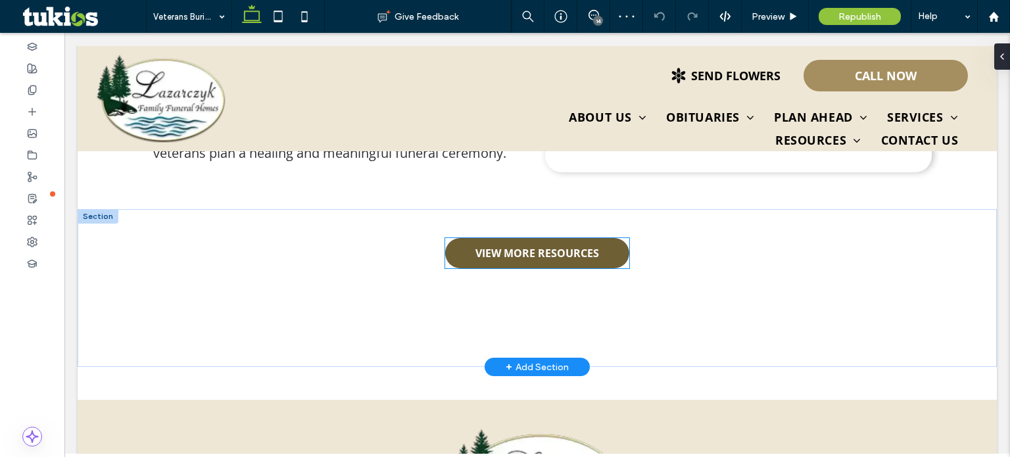
click at [594, 246] on span "VIEW MORE RESOURCES" at bounding box center [537, 253] width 124 height 14
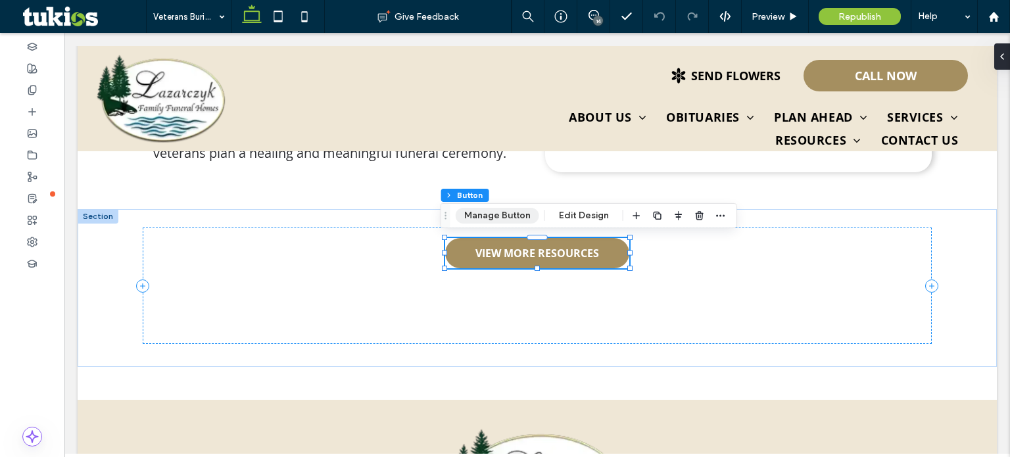
click at [522, 211] on button "Manage Button" at bounding box center [498, 216] width 84 height 16
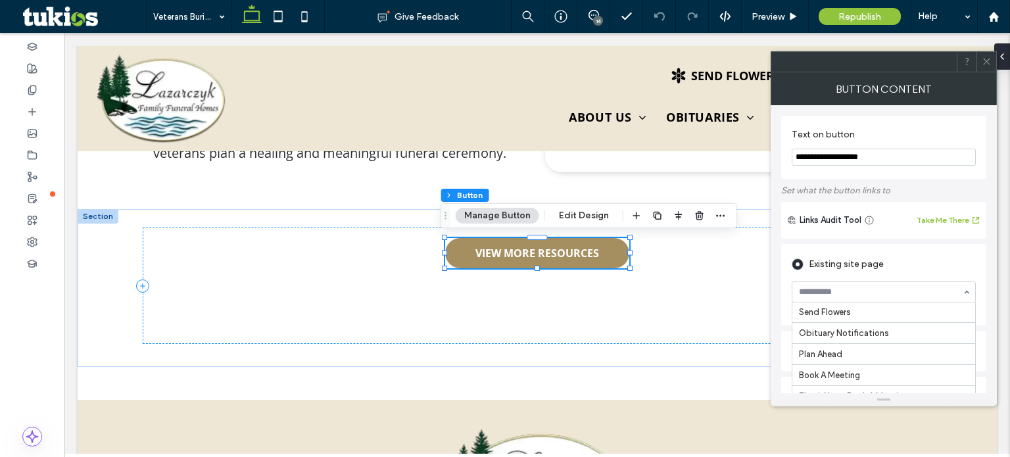
scroll to position [147, 0]
click at [849, 282] on div "Plan Ahead" at bounding box center [884, 291] width 184 height 21
click at [849, 291] on input "***" at bounding box center [880, 291] width 163 height 9
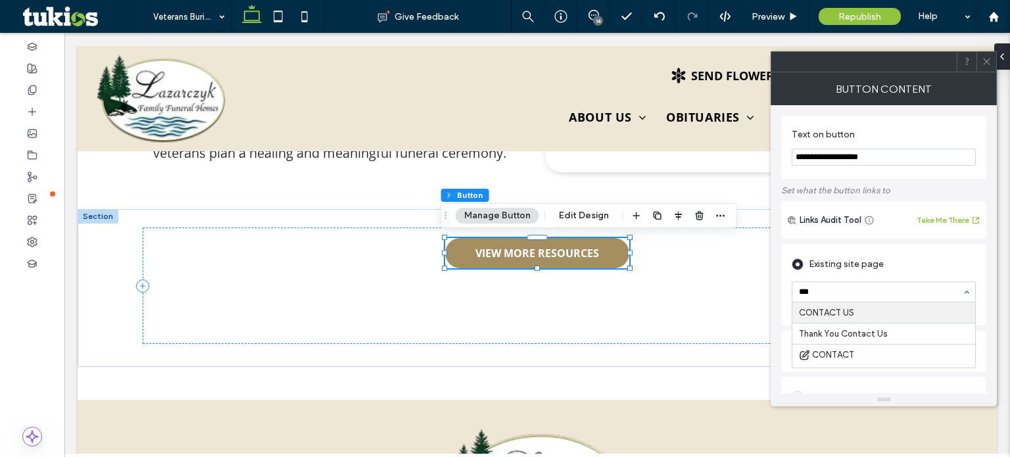
click at [849, 291] on input "***" at bounding box center [880, 291] width 163 height 9
type input "***"
click at [865, 256] on div "Existing site page" at bounding box center [884, 264] width 184 height 21
click at [985, 57] on icon at bounding box center [987, 62] width 10 height 10
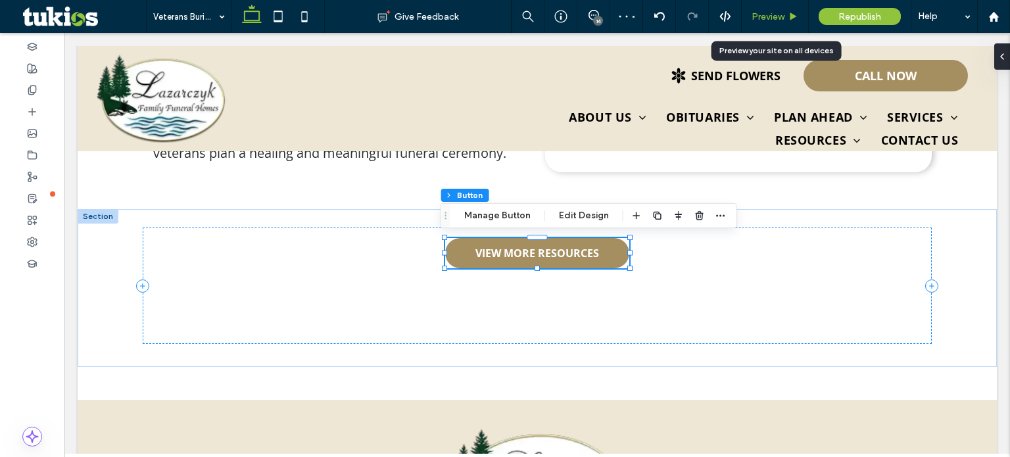
drag, startPoint x: 774, startPoint y: 19, endPoint x: 211, endPoint y: 4, distance: 563.0
click at [774, 19] on span "Preview" at bounding box center [768, 16] width 33 height 11
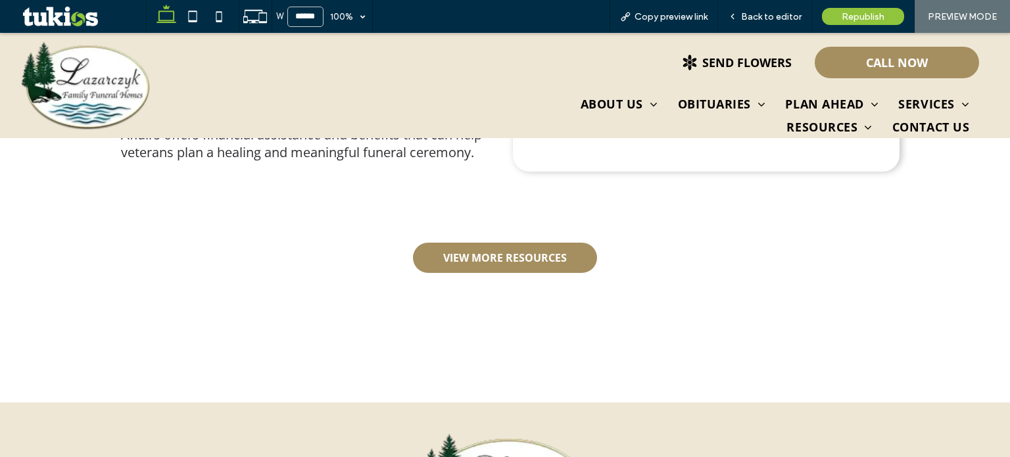
scroll to position [578, 0]
click at [88, 95] on img at bounding box center [85, 85] width 130 height 89
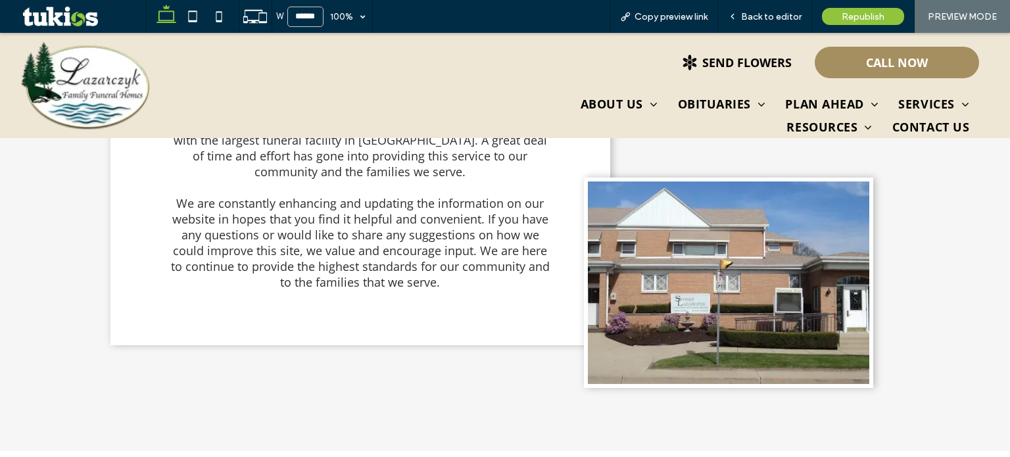
scroll to position [512, 0]
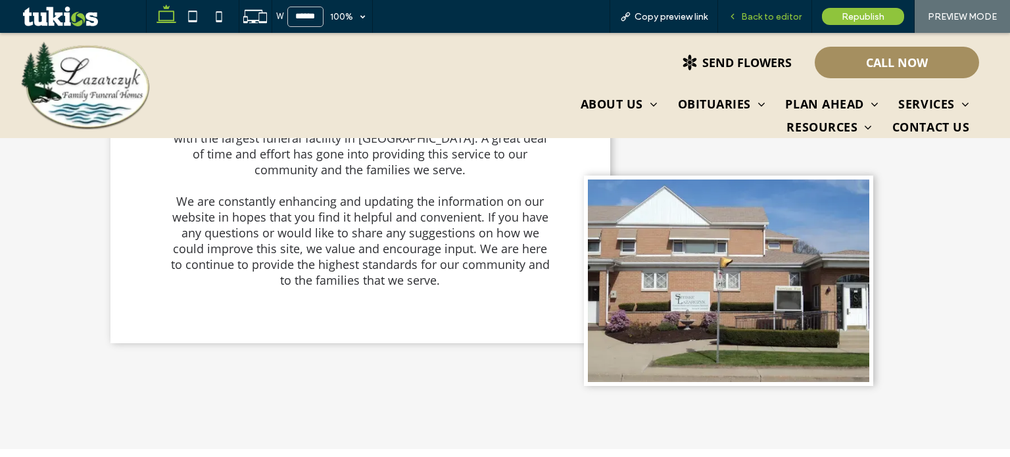
click at [765, 15] on span "Back to editor" at bounding box center [771, 16] width 60 height 11
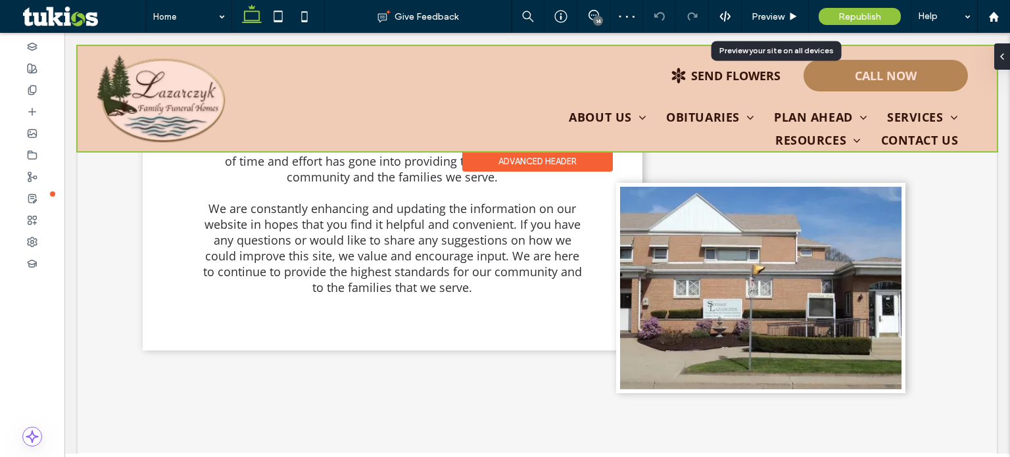
scroll to position [512, 0]
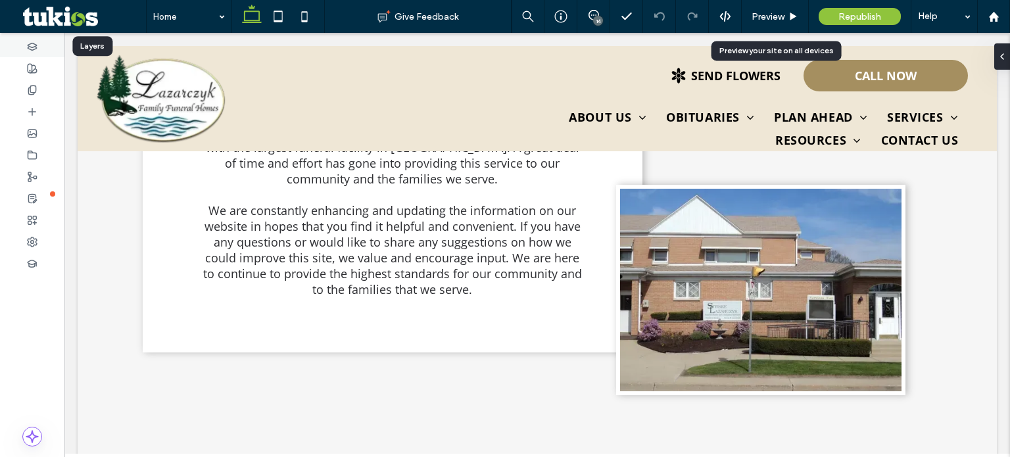
click at [20, 51] on div at bounding box center [32, 47] width 64 height 22
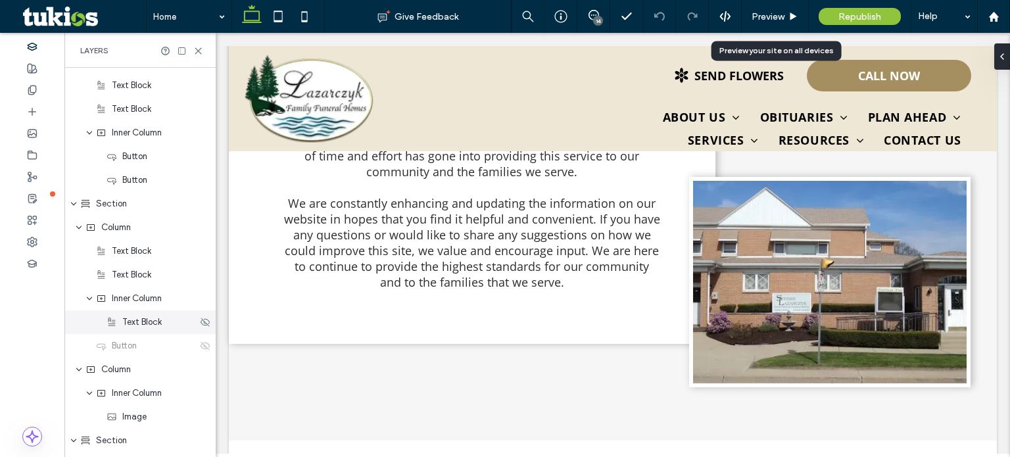
scroll to position [329, 0]
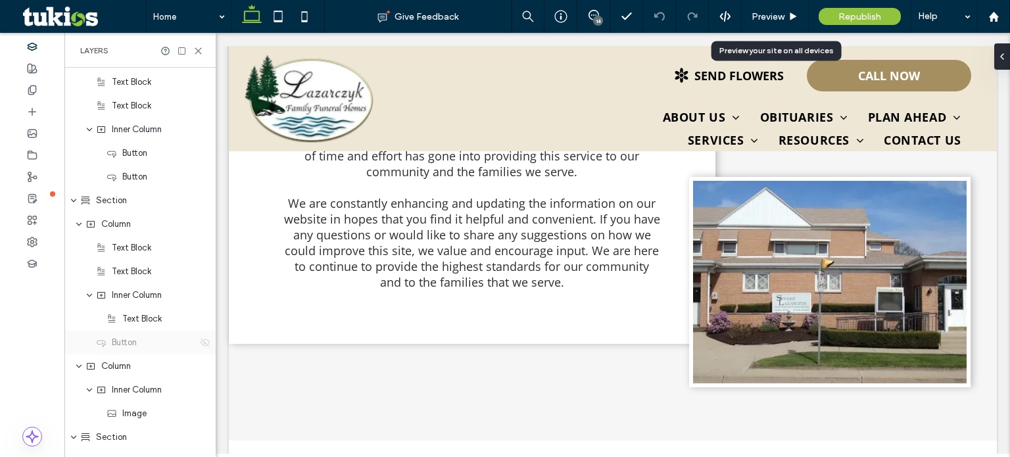
click at [200, 342] on icon at bounding box center [205, 342] width 11 height 11
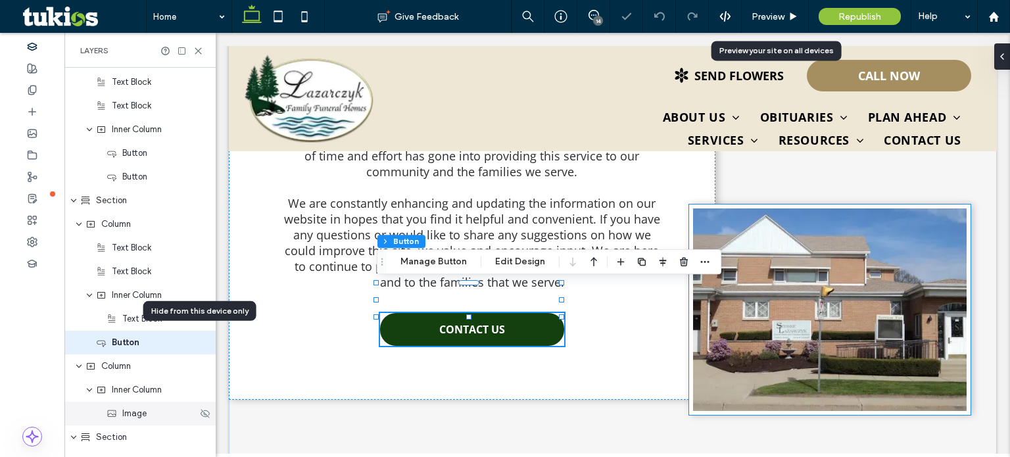
type input "**"
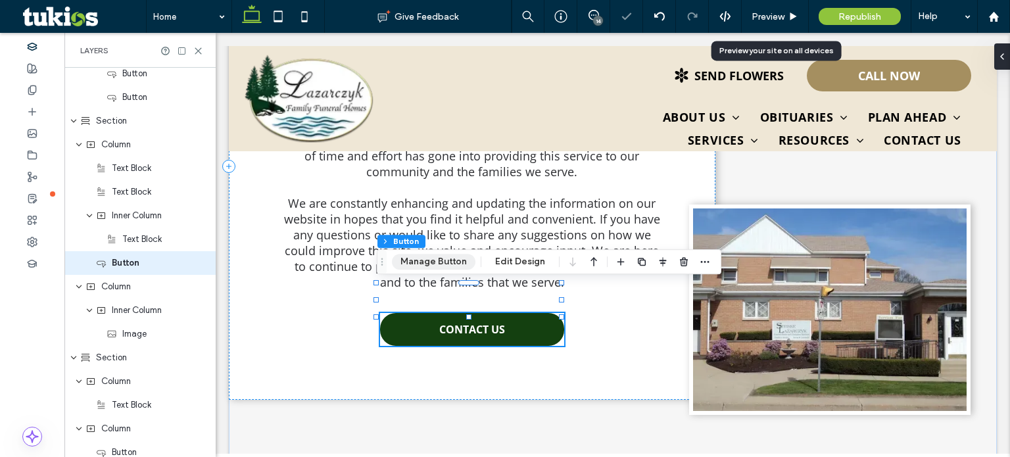
click at [434, 265] on button "Manage Button" at bounding box center [434, 262] width 84 height 16
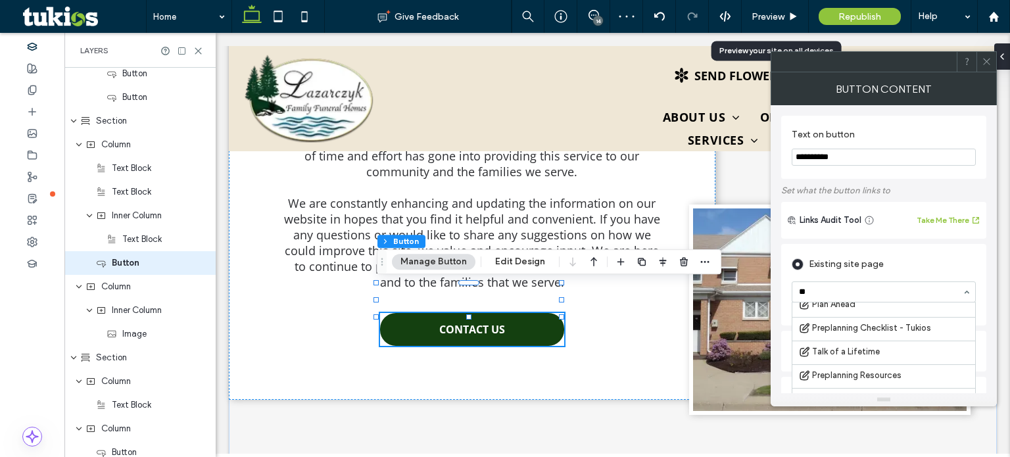
scroll to position [0, 0]
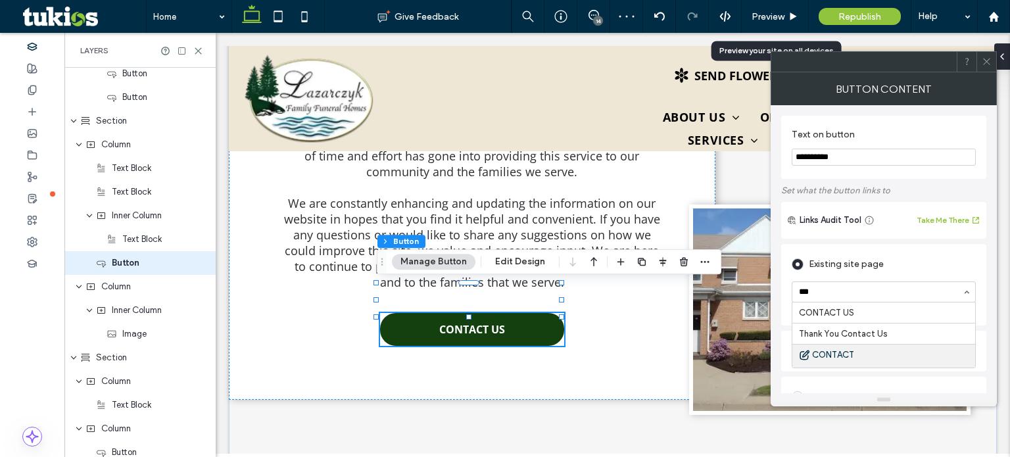
type input "****"
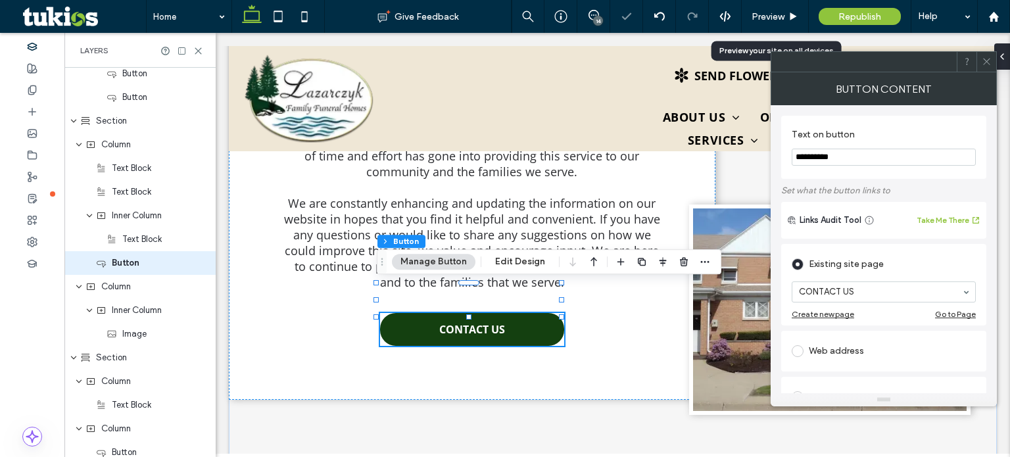
click at [896, 68] on div at bounding box center [863, 62] width 185 height 20
click at [984, 59] on icon at bounding box center [987, 62] width 10 height 10
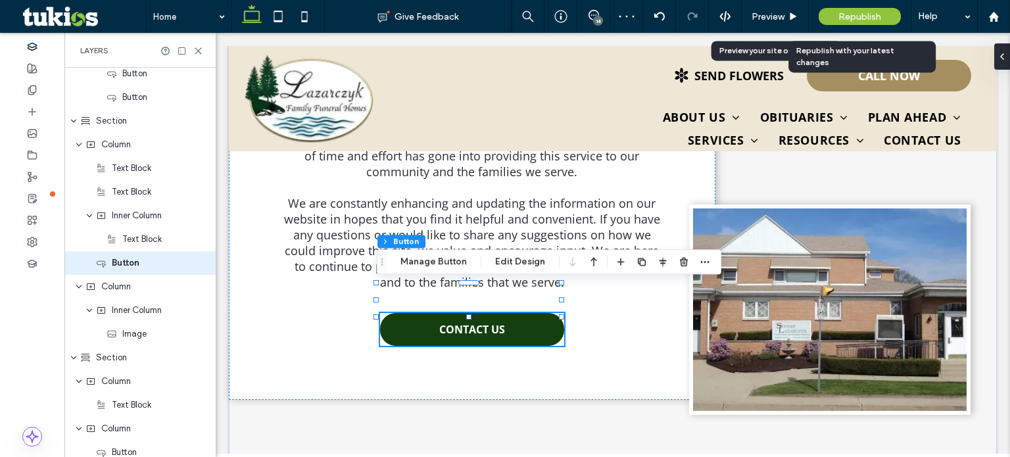
click at [878, 21] on span "Republish" at bounding box center [859, 16] width 43 height 11
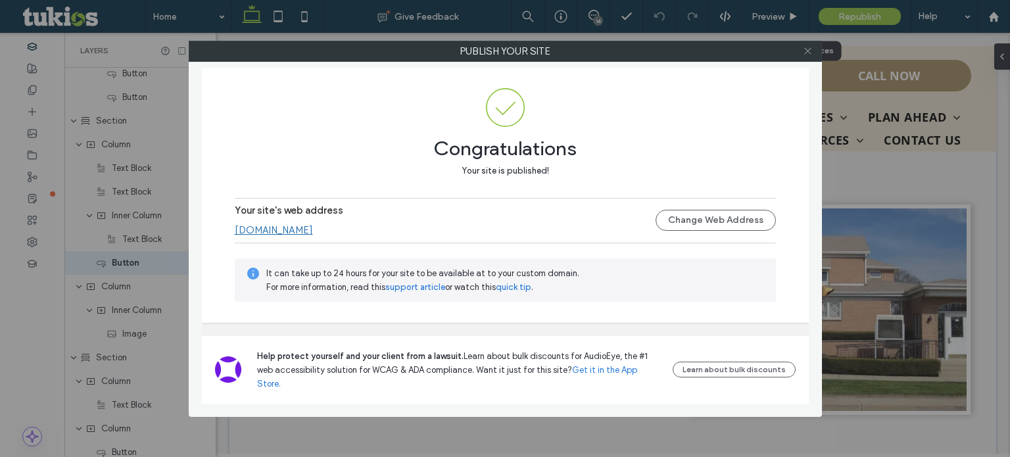
click at [811, 53] on icon at bounding box center [808, 51] width 10 height 10
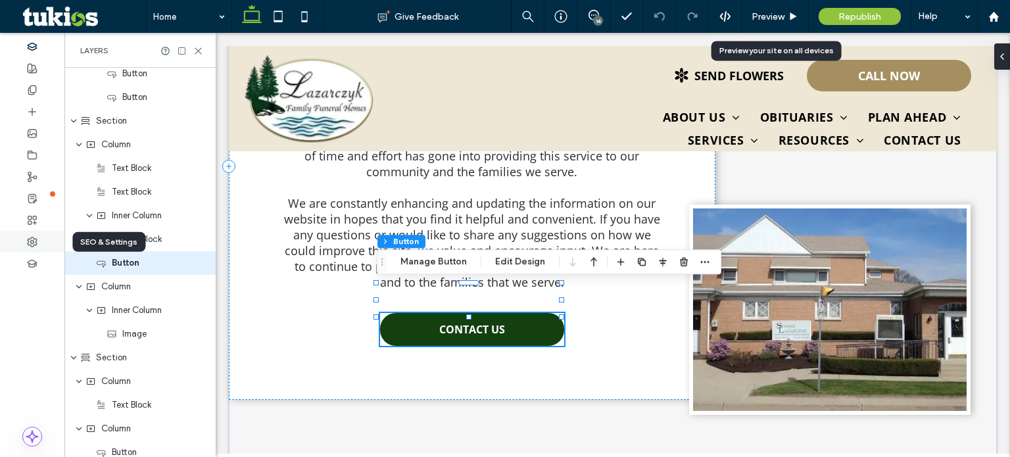
click at [50, 242] on div at bounding box center [32, 242] width 64 height 22
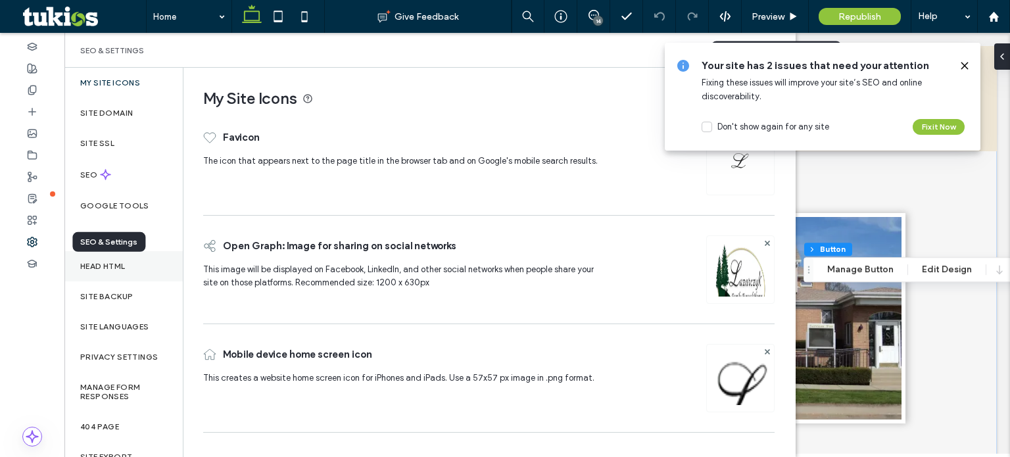
click at [100, 272] on div "Head HTML" at bounding box center [123, 266] width 118 height 30
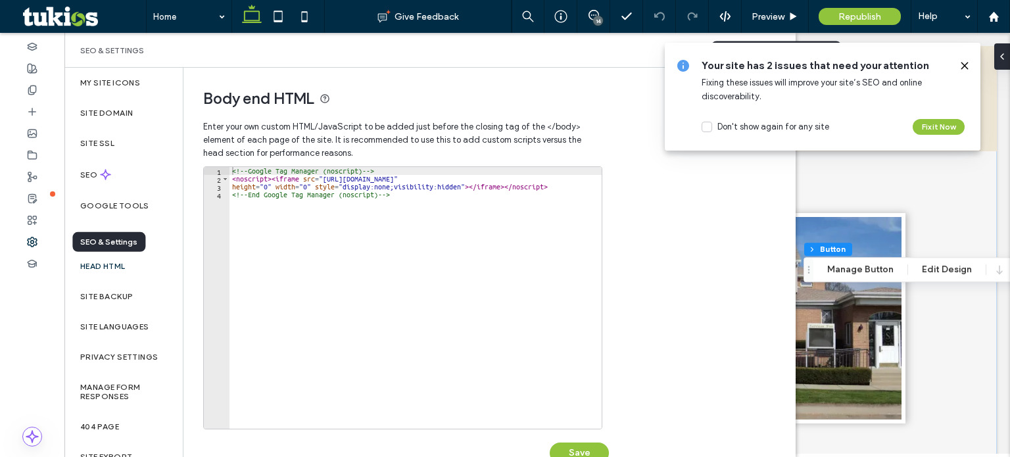
type textarea "**********"
click at [366, 293] on div "<!-- Google Tag Manager (noscript) --> < noscript > < iframe src = "[URL][DOMAI…" at bounding box center [415, 305] width 372 height 277
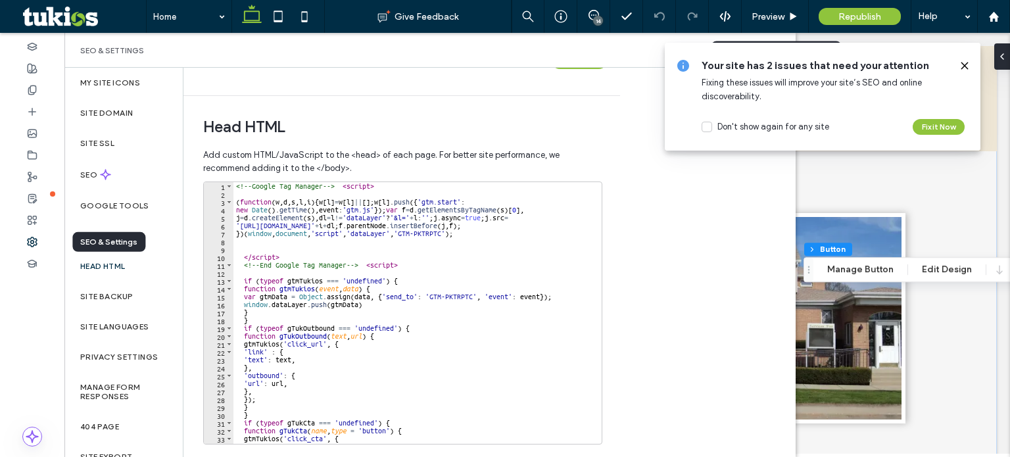
scroll to position [164, 0]
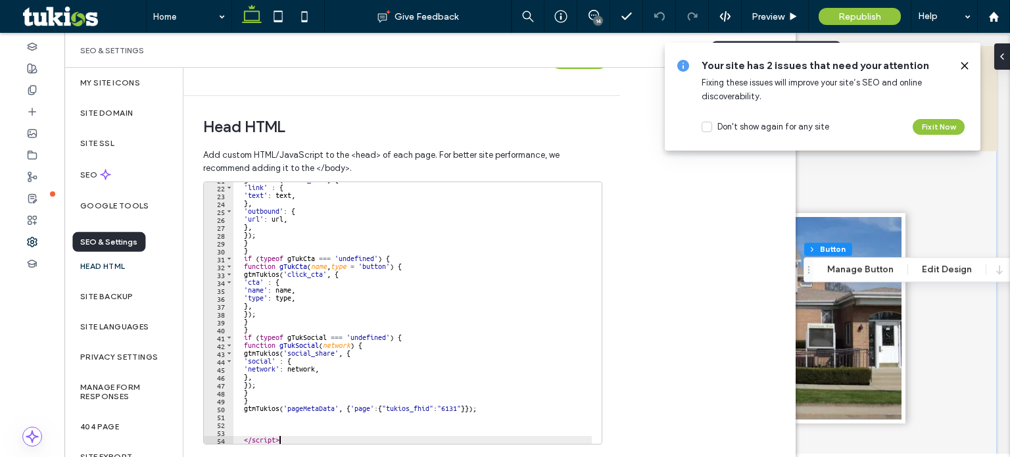
type textarea "*********"
click at [333, 437] on div "gtmTukios ( 'click_url' , { 'link' : { 'text' : text , } , 'outbound' : { 'url'…" at bounding box center [412, 314] width 358 height 277
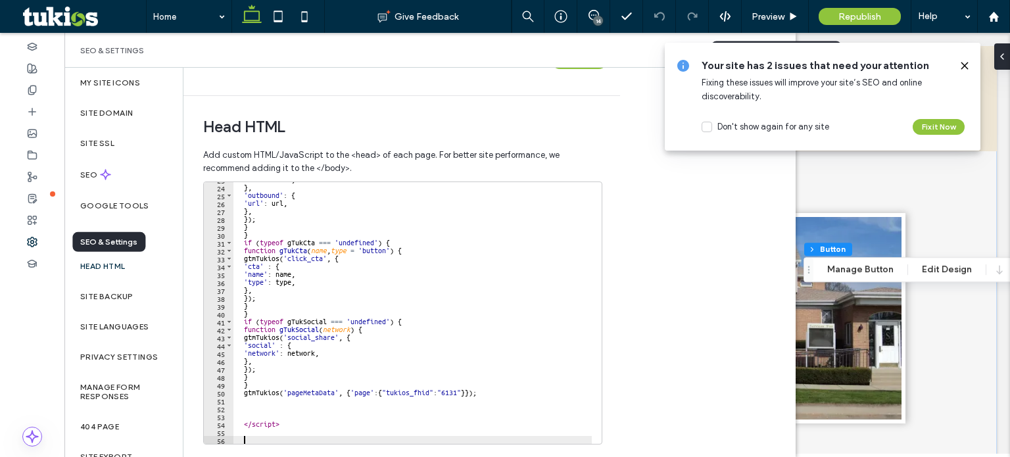
paste textarea "**********"
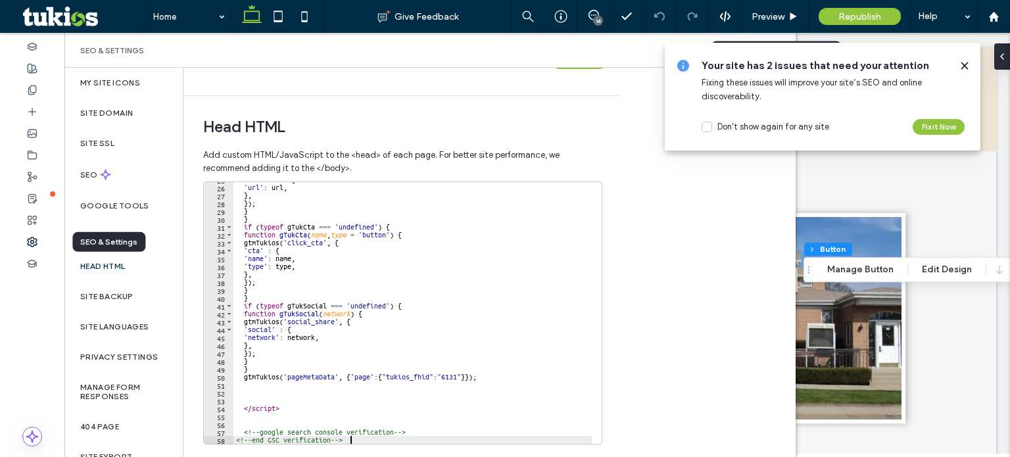
scroll to position [195, 0]
click at [427, 431] on div "'outbound' : { 'url' : url , } , }) ; } } if ( typeof gTukCta === 'undefined' )…" at bounding box center [412, 314] width 358 height 277
paste textarea "**********"
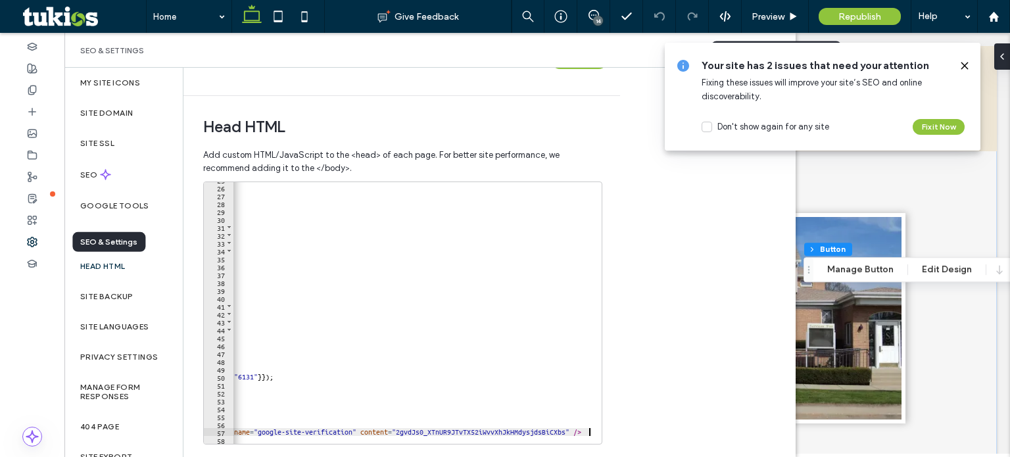
scroll to position [0, 203]
type textarea "**********"
click at [668, 370] on div "**********" at bounding box center [489, 262] width 612 height 389
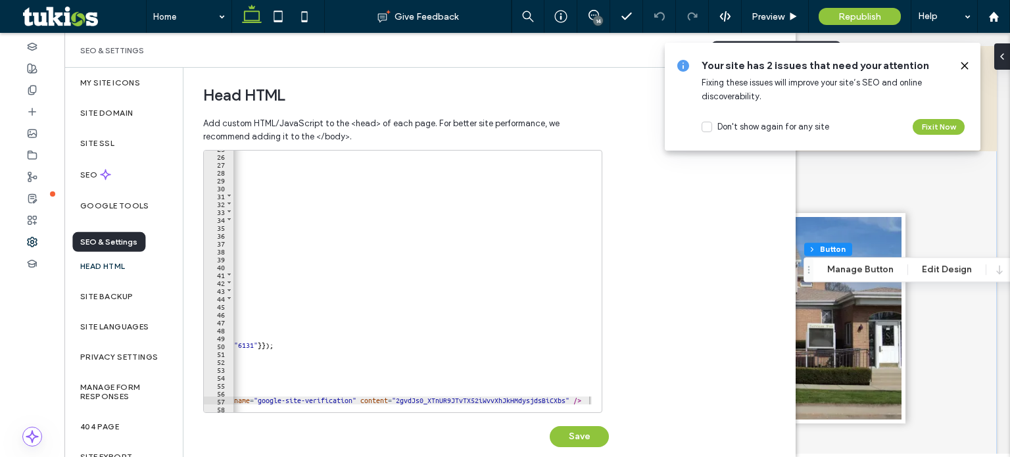
scroll to position [443, 0]
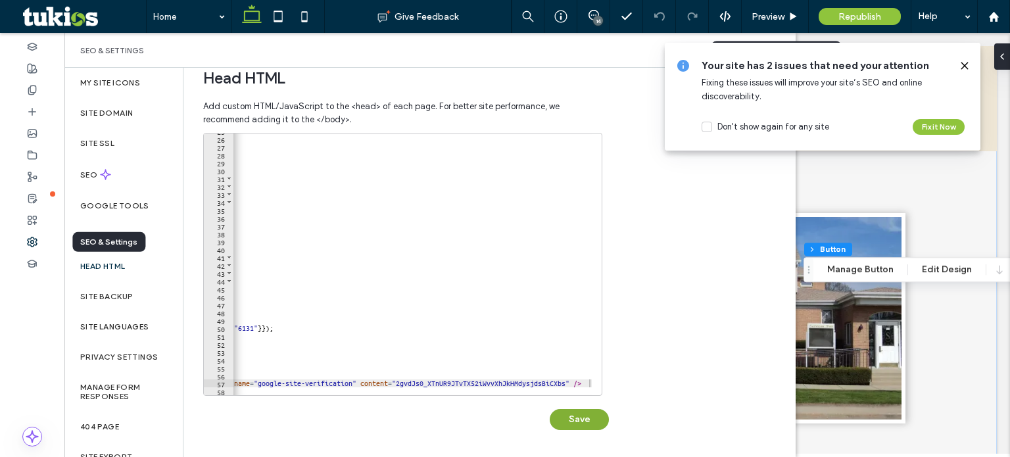
click at [594, 427] on button "Save" at bounding box center [579, 419] width 59 height 21
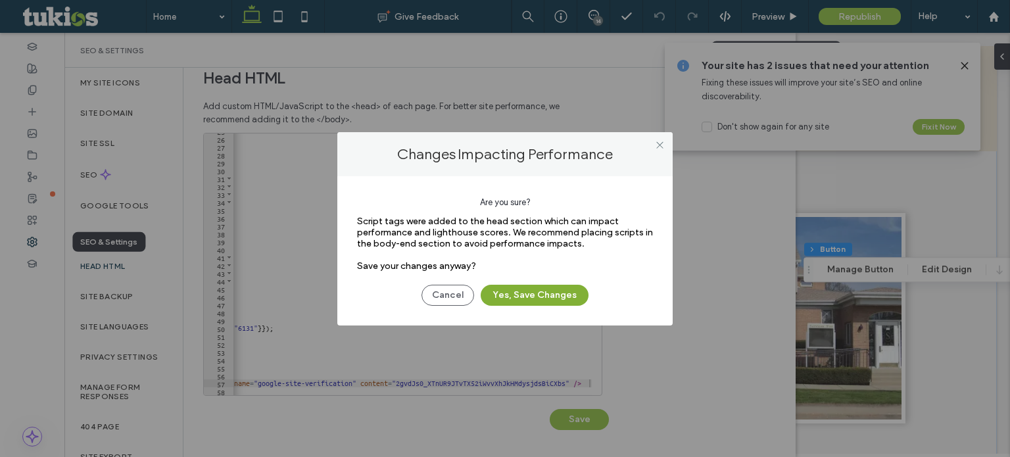
click at [573, 299] on button "Yes, Save Changes" at bounding box center [535, 295] width 108 height 21
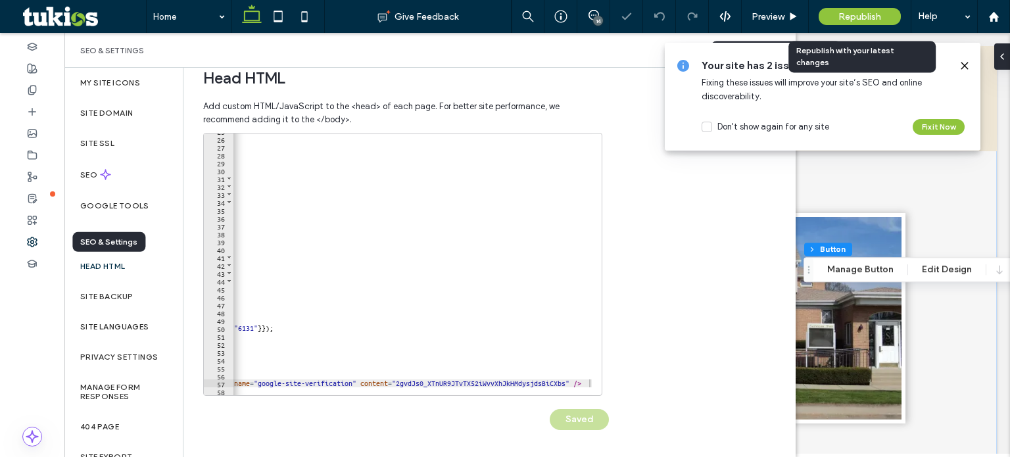
click at [853, 12] on span "Republish" at bounding box center [859, 16] width 43 height 11
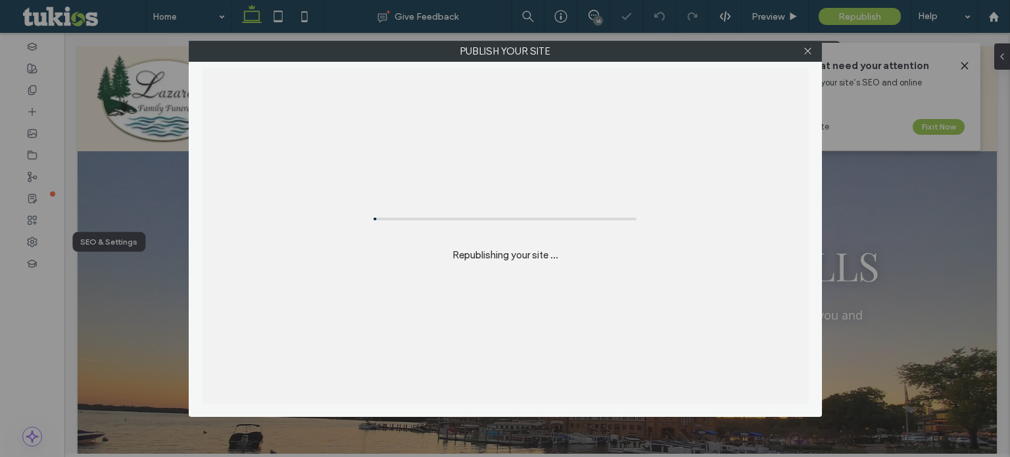
scroll to position [596, 0]
